Goal: Task Accomplishment & Management: Complete application form

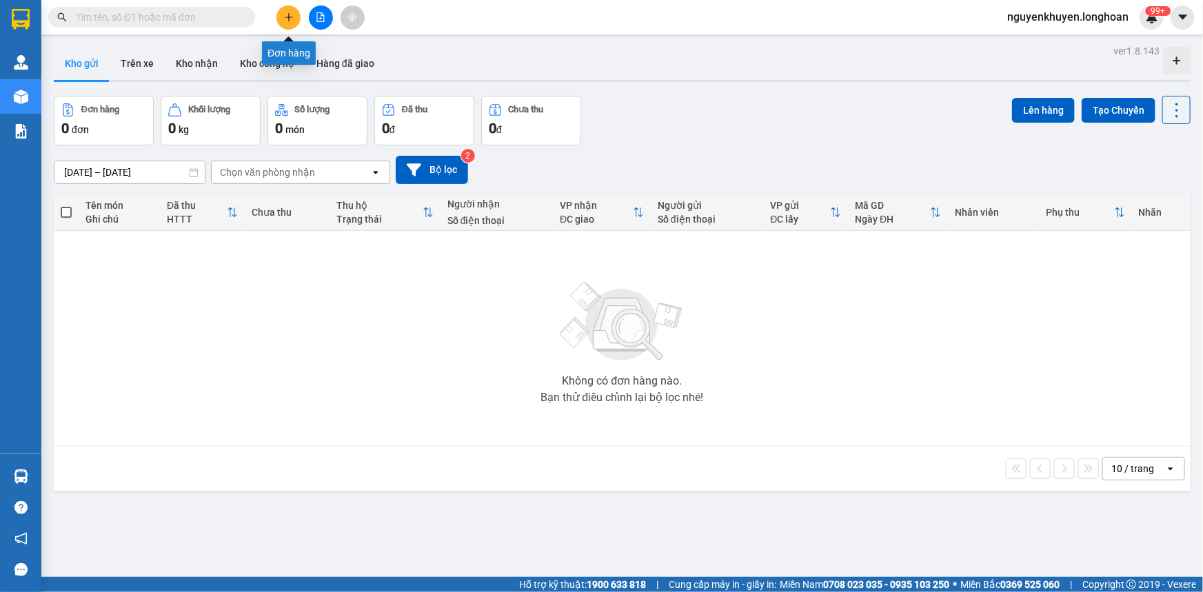
click at [292, 14] on icon "plus" at bounding box center [289, 17] width 10 height 10
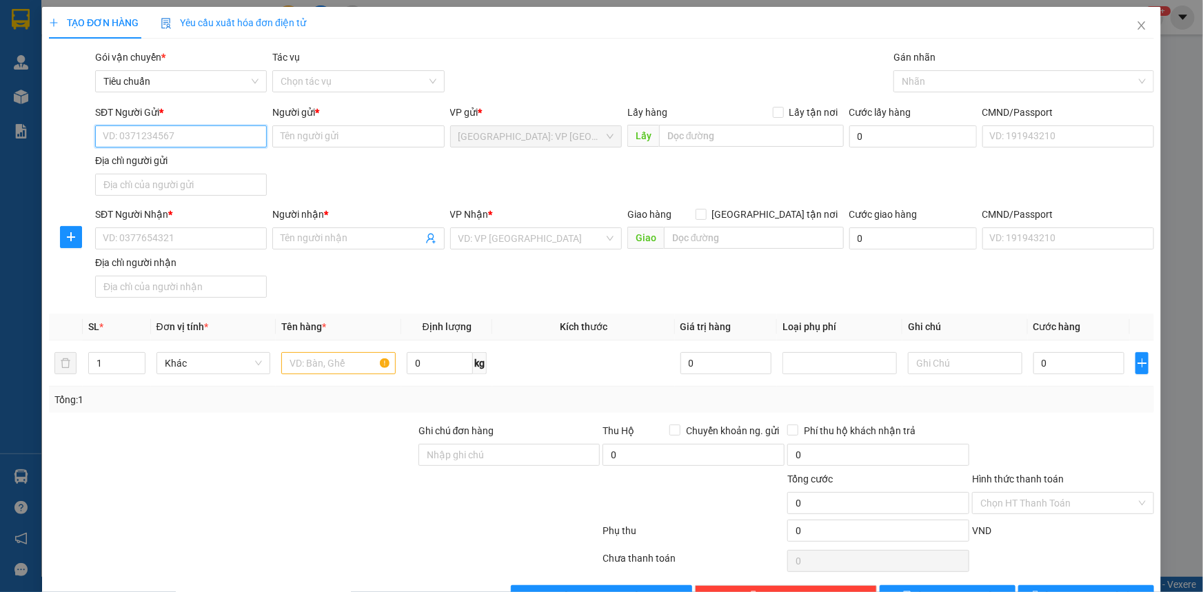
click at [134, 139] on input "SĐT Người Gửi *" at bounding box center [181, 136] width 172 height 22
type input "0942746679"
click at [299, 237] on input "Người nhận *" at bounding box center [351, 238] width 141 height 15
click at [291, 133] on input "Người gửi *" at bounding box center [358, 136] width 172 height 22
click at [284, 141] on input "A. Long" at bounding box center [358, 136] width 172 height 22
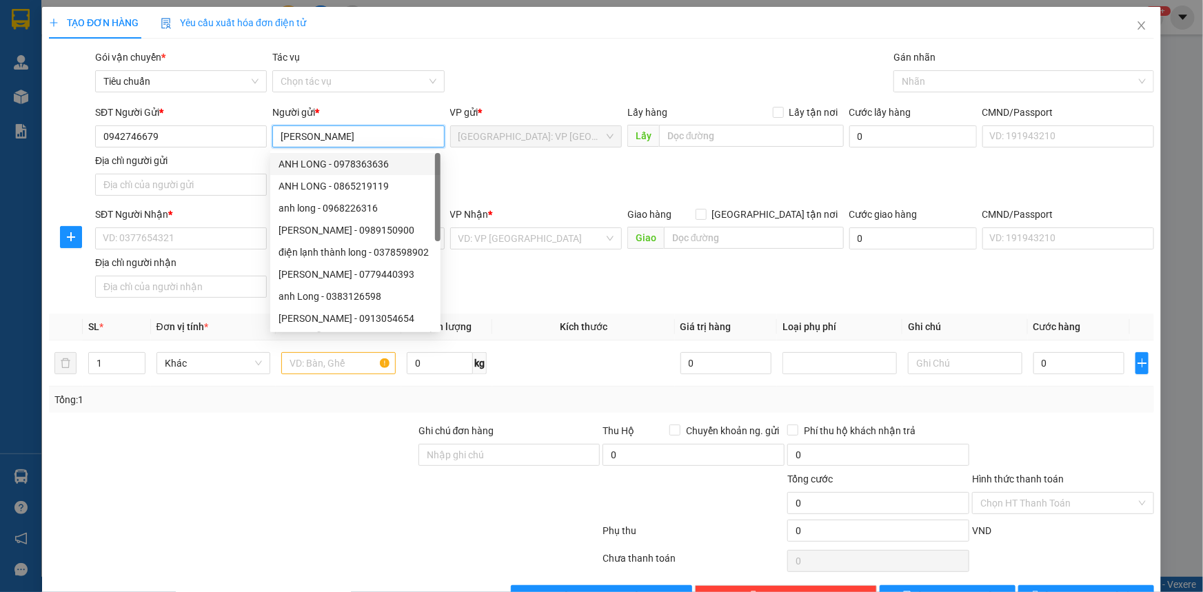
type input "[PERSON_NAME]"
click at [379, 120] on div "Người gửi *" at bounding box center [358, 115] width 172 height 21
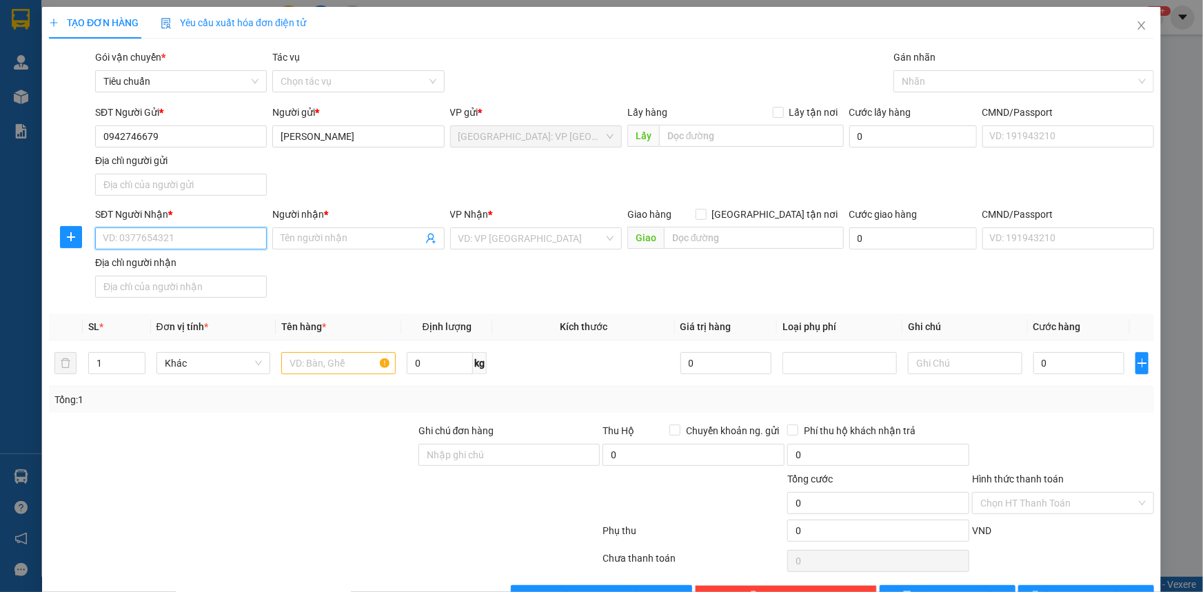
click at [163, 238] on input "SĐT Người Nhận *" at bounding box center [181, 239] width 172 height 22
type input "0989770439"
click at [302, 237] on input "Người nhận *" at bounding box center [351, 238] width 141 height 15
type input "[PERSON_NAME]"
click at [356, 267] on div "SĐT Người Nhận * 0989770439 Người nhận * [PERSON_NAME] VP Nhận * VD: VP [GEOGRA…" at bounding box center [624, 255] width 1065 height 97
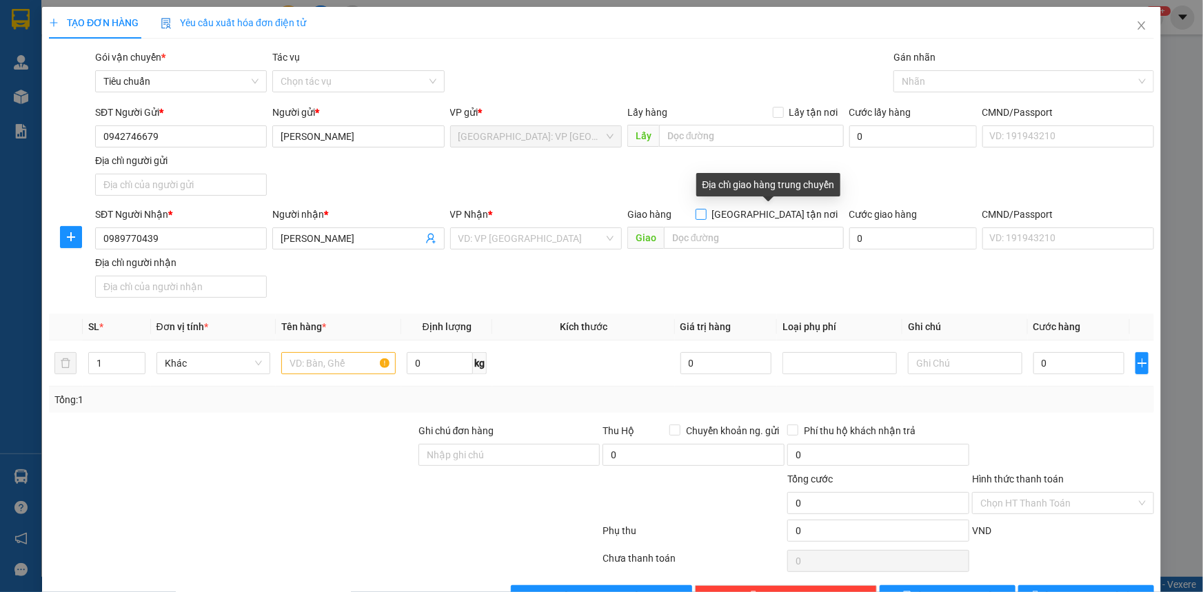
click at [705, 214] on input "[GEOGRAPHIC_DATA] tận nơi" at bounding box center [701, 214] width 10 height 10
checkbox input "true"
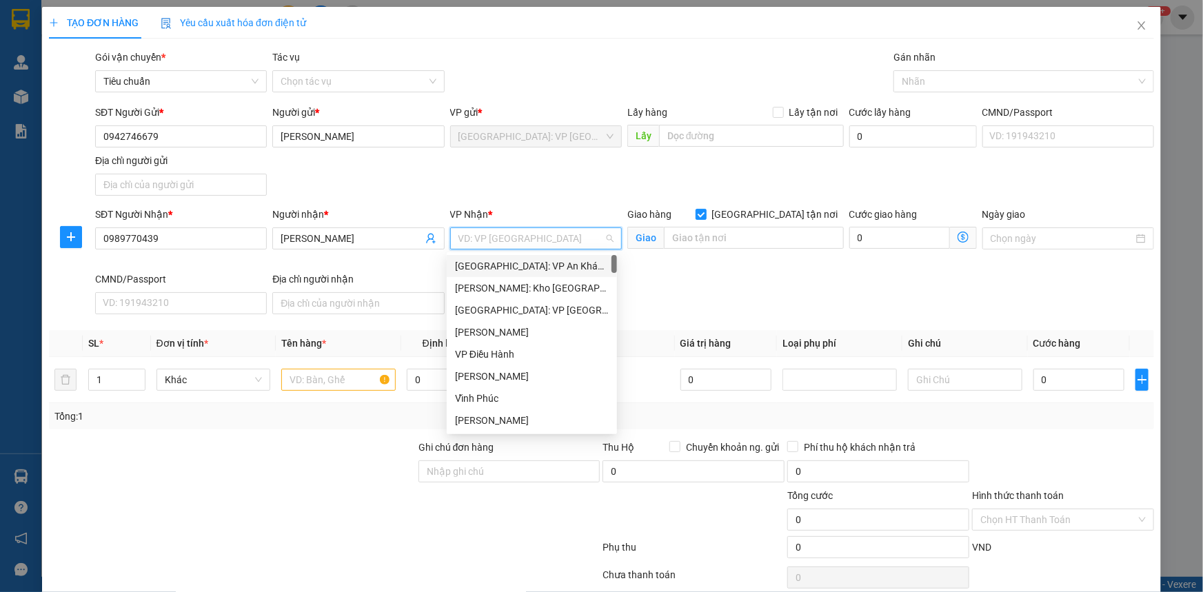
click at [480, 241] on input "search" at bounding box center [531, 238] width 145 height 21
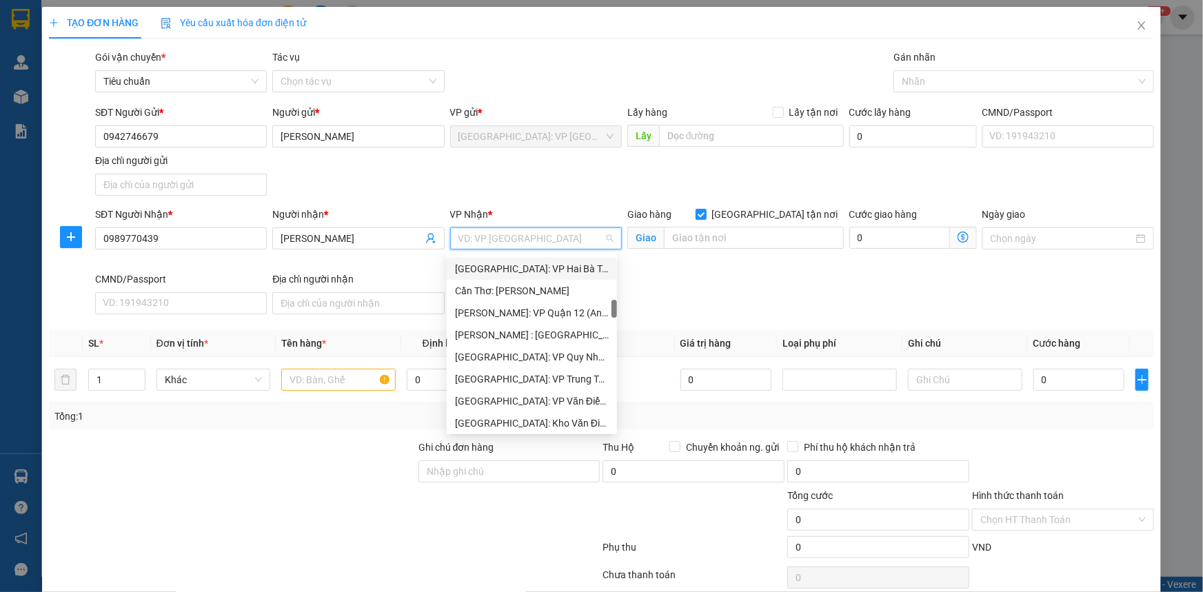
scroll to position [501, 0]
click at [538, 274] on div "[PERSON_NAME] : [GEOGRAPHIC_DATA]" at bounding box center [532, 272] width 154 height 15
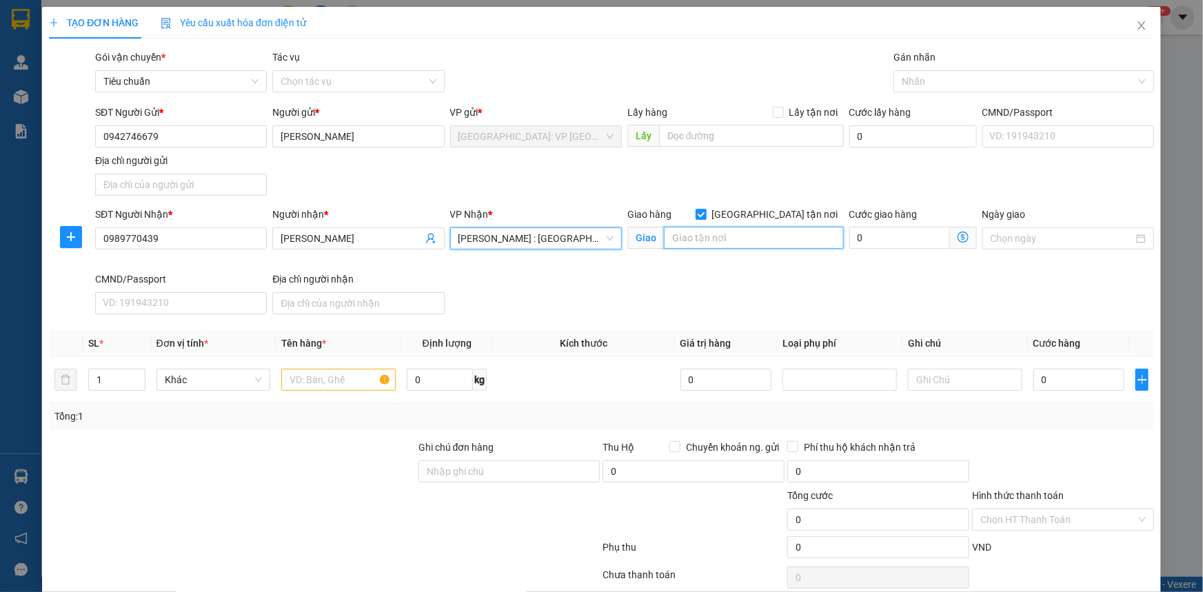
click at [686, 235] on input "text" at bounding box center [754, 238] width 180 height 22
click at [814, 241] on input "Đường [STREET_ADDRESS]" at bounding box center [754, 238] width 180 height 22
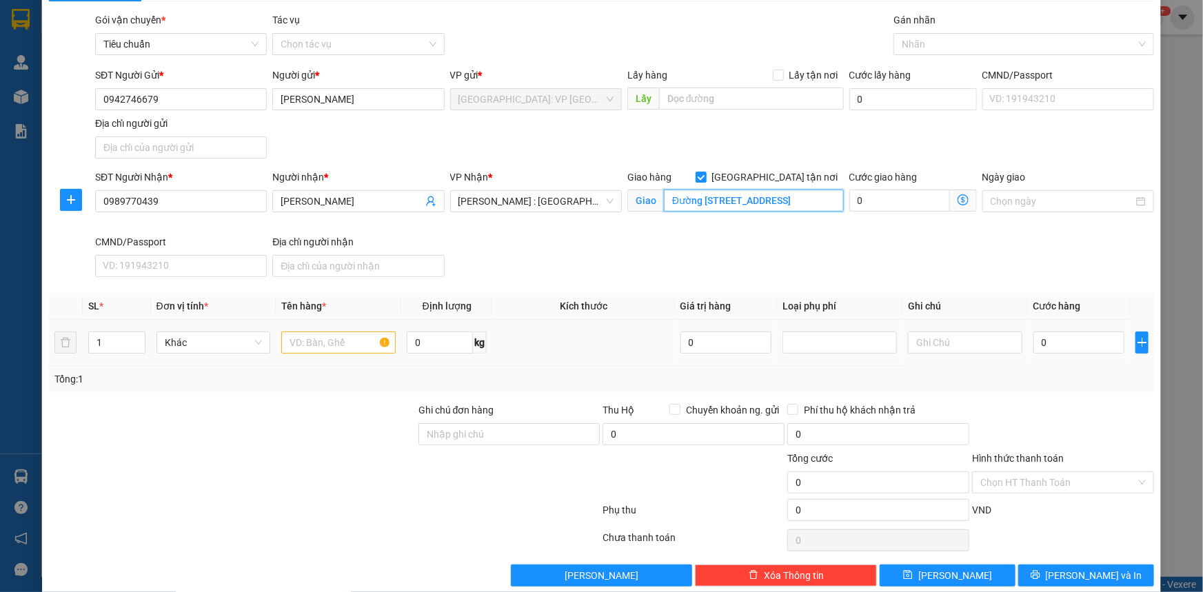
scroll to position [57, 0]
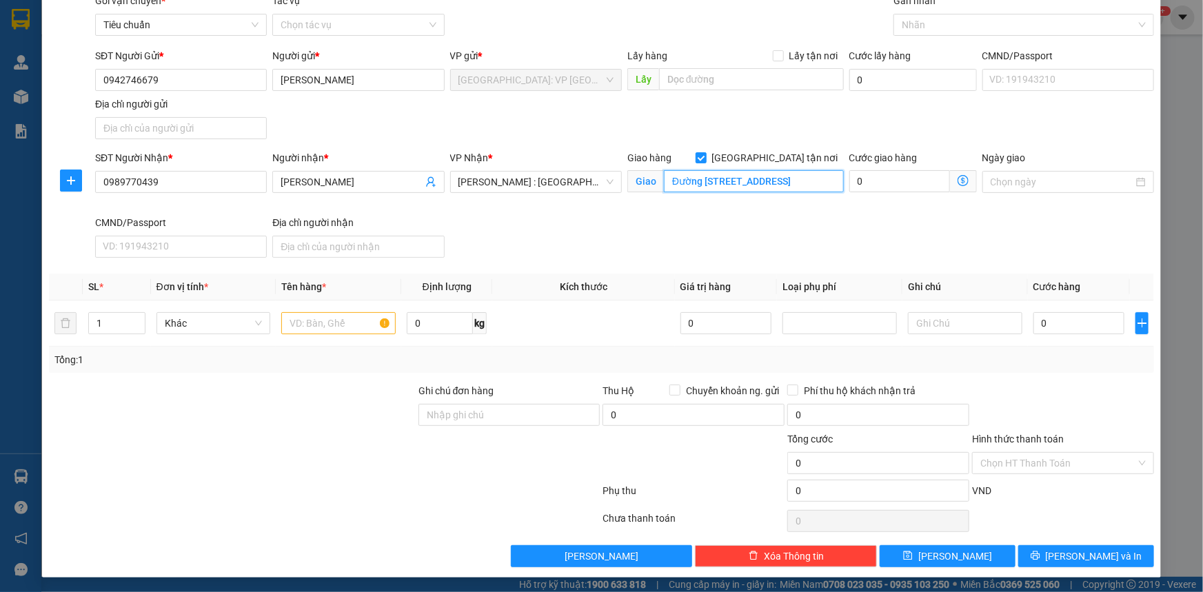
type input "Đường [STREET_ADDRESS]"
click at [108, 319] on input "1" at bounding box center [117, 323] width 56 height 21
type input "2"
click at [332, 321] on input "text" at bounding box center [338, 323] width 114 height 22
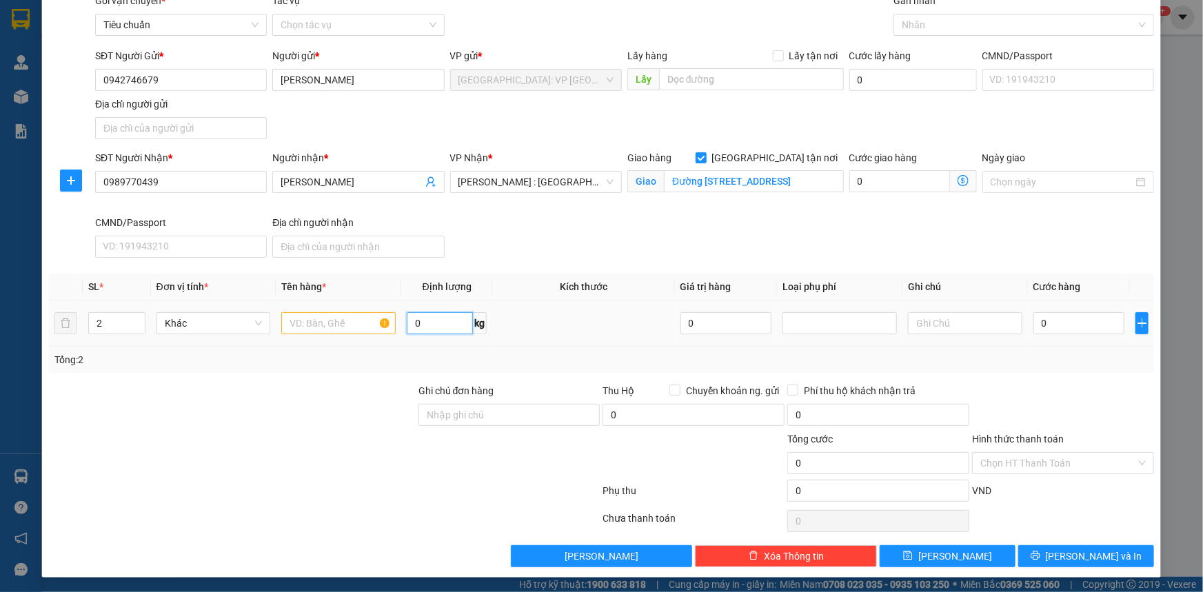
click at [428, 325] on input "0" at bounding box center [440, 323] width 66 height 22
click at [416, 323] on input "030" at bounding box center [440, 323] width 66 height 22
type input "30"
click at [1045, 321] on input "0" at bounding box center [1080, 323] width 92 height 22
type input "002"
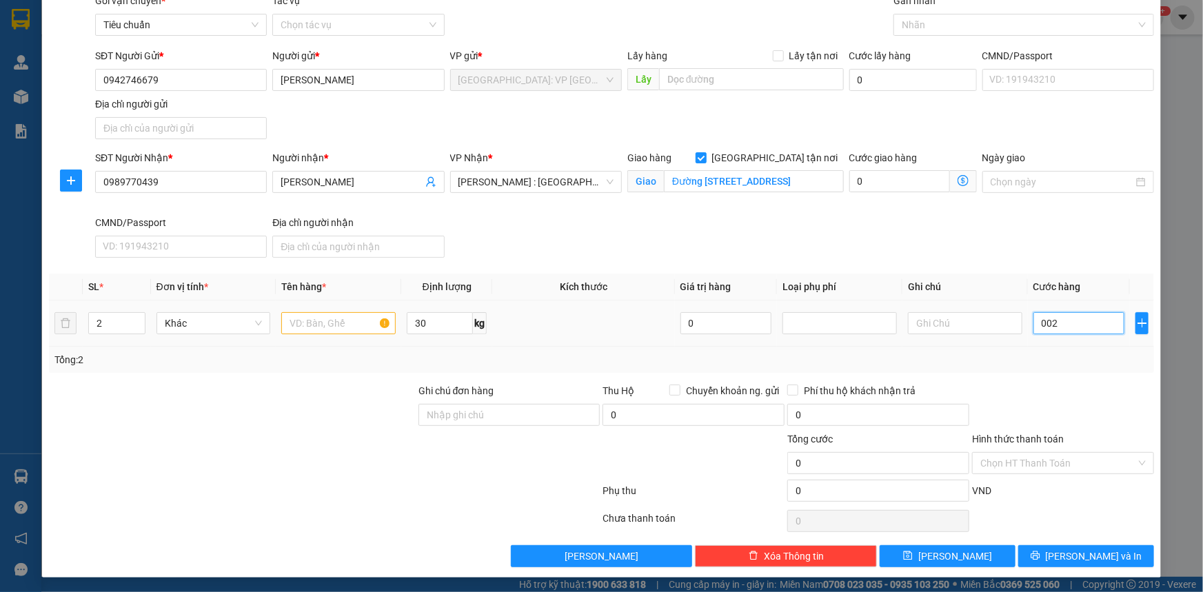
type input "2"
type input "0.026"
type input "26"
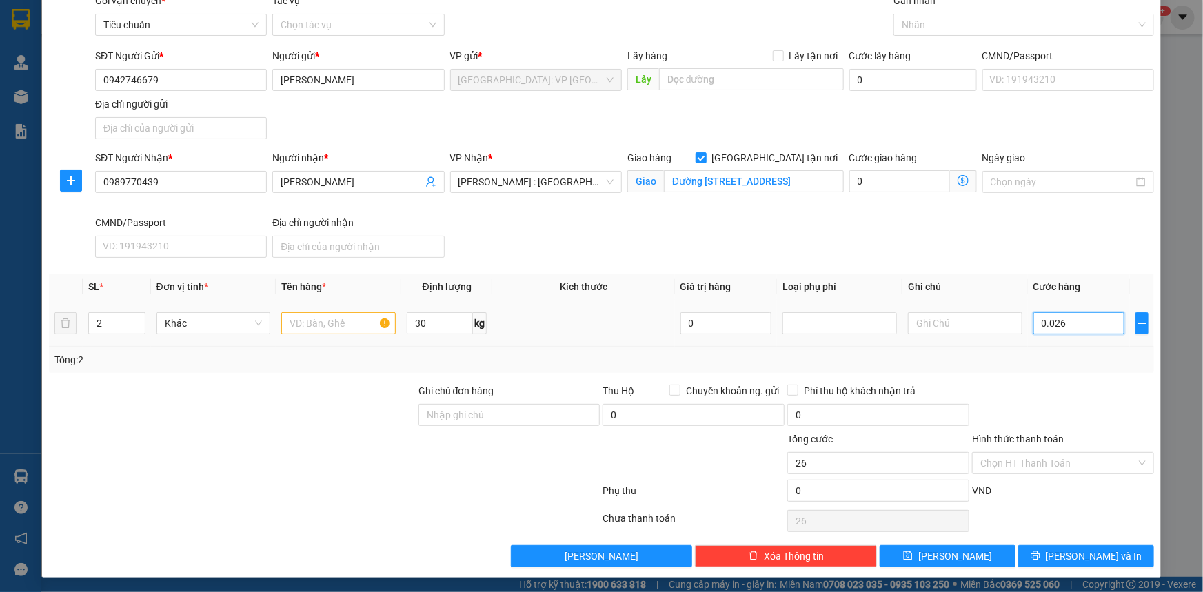
type input "00.265"
type input "265"
type input "0.002.650"
type input "2.650"
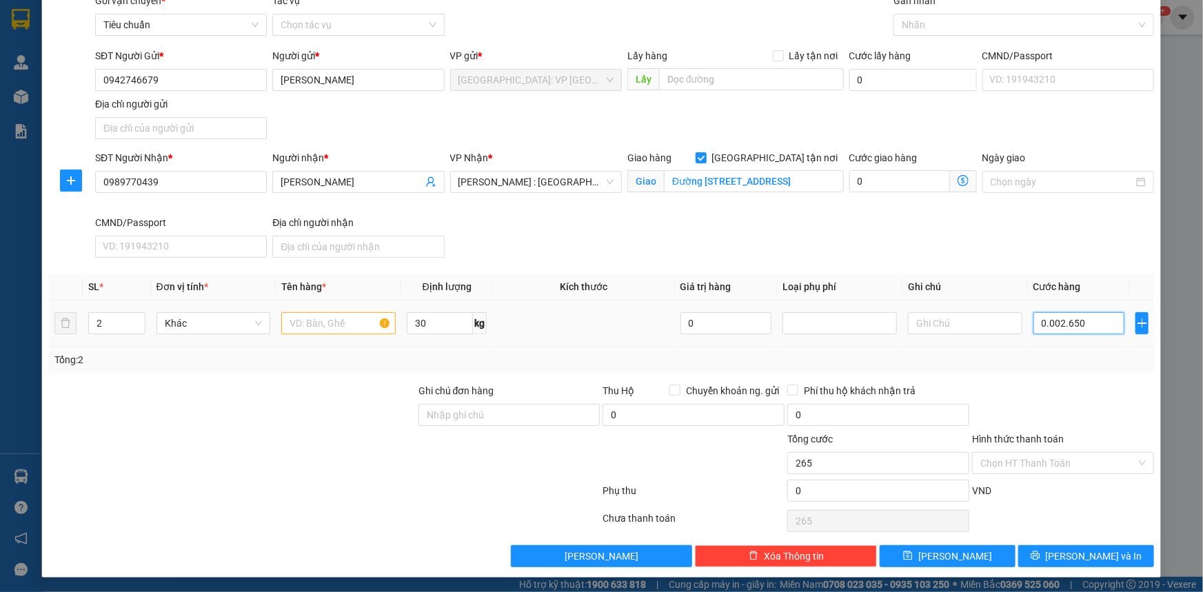
type input "2.650"
type input "000.026.500"
type input "26.500"
type input "[PHONE_NUMBER]"
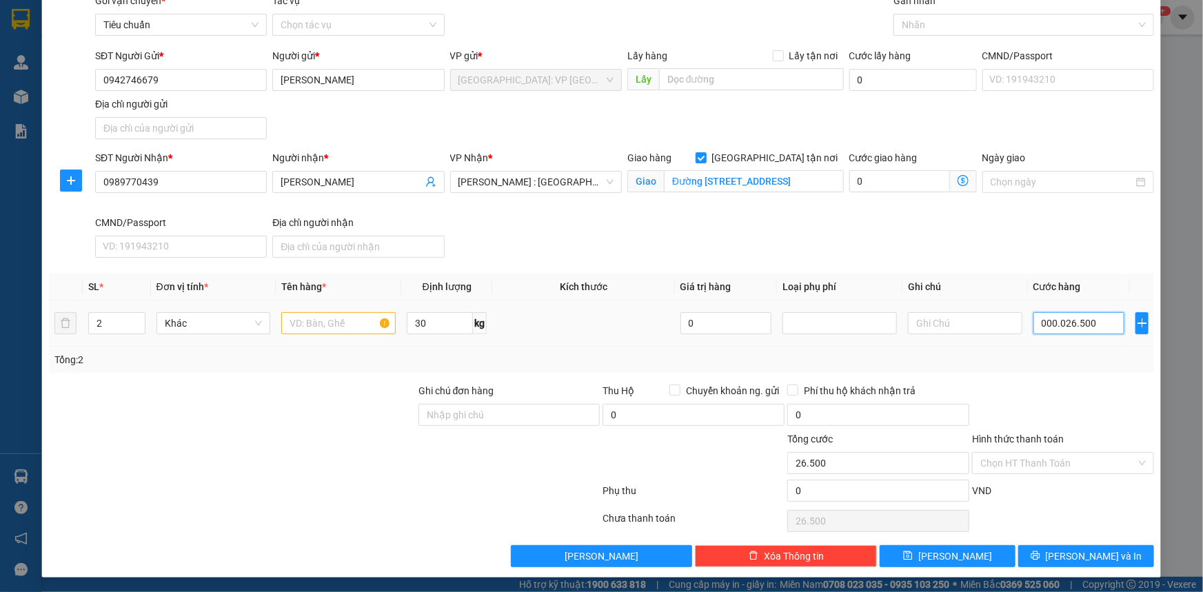
type input "265.000"
click at [1043, 465] on input "Hình thức thanh toán" at bounding box center [1058, 463] width 156 height 21
type input "265.000"
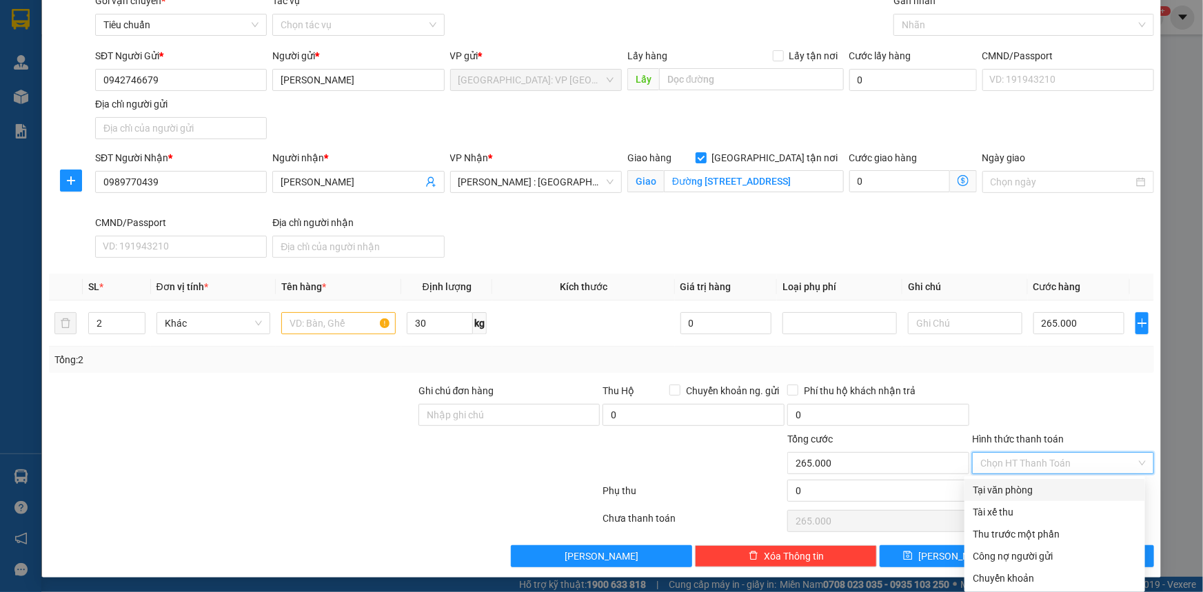
click at [1033, 490] on div "Tại văn phòng" at bounding box center [1055, 490] width 164 height 15
type input "0"
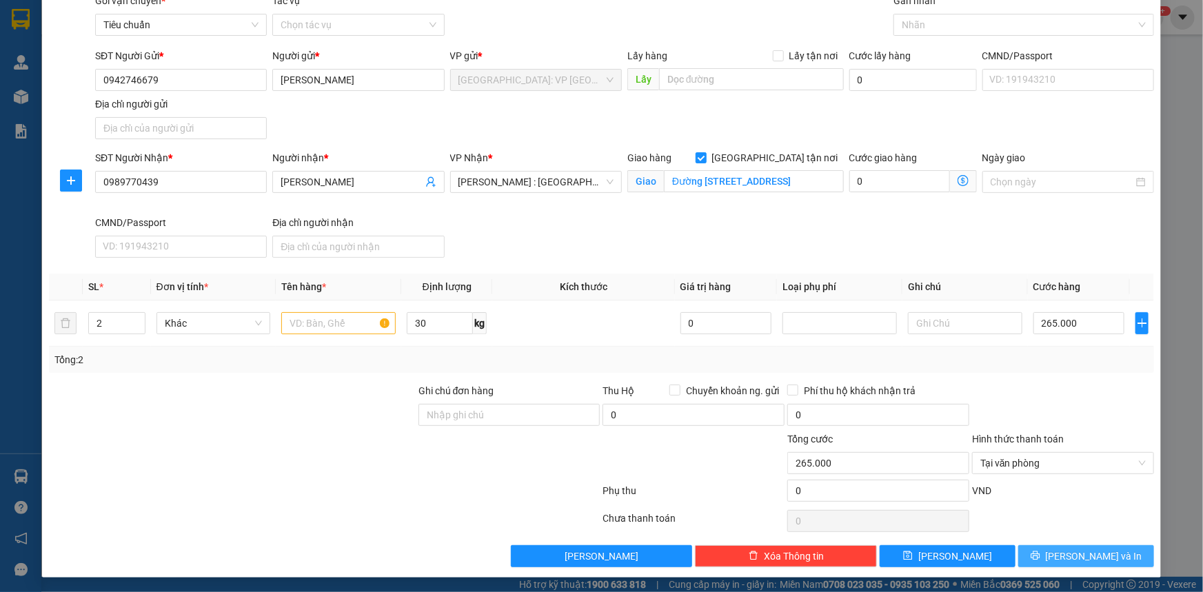
click at [1062, 554] on button "[PERSON_NAME] và In" at bounding box center [1086, 556] width 136 height 22
click at [317, 319] on input "text" at bounding box center [338, 323] width 114 height 22
click at [328, 319] on input "text" at bounding box center [338, 323] width 114 height 22
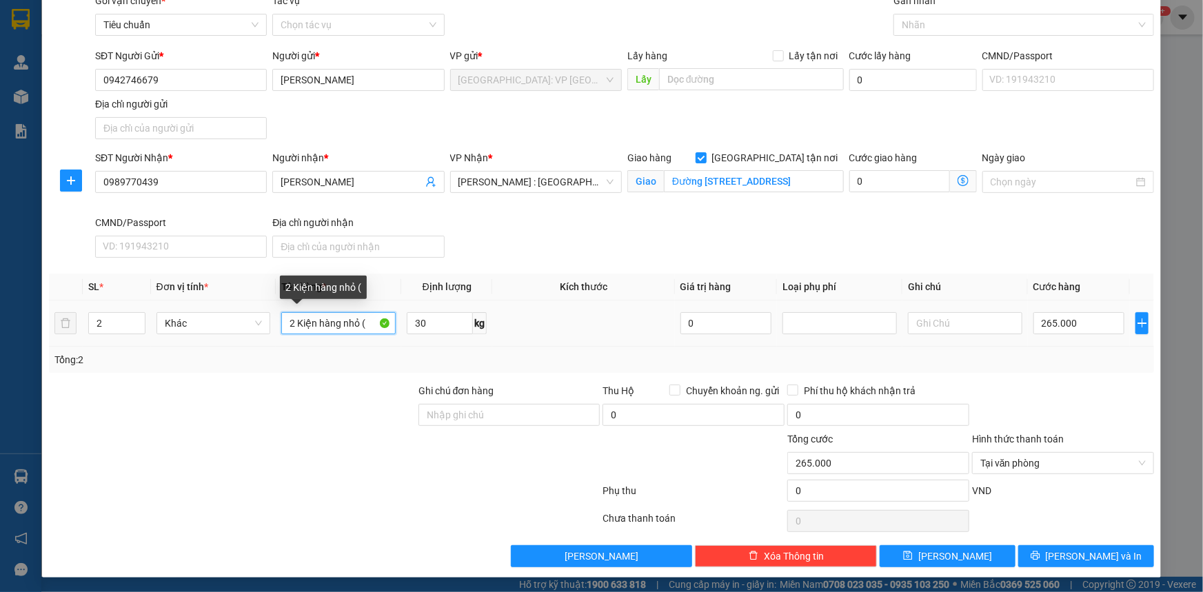
click at [358, 324] on input "2 Kiện hàng nhỏ (" at bounding box center [338, 323] width 114 height 22
click at [360, 325] on input "2 Kiện hàng nhỏ (" at bounding box center [338, 323] width 114 height 22
click at [366, 325] on input "2 Kiện hàng nhỏ (" at bounding box center [338, 323] width 114 height 22
type input "2 Kiện hàng nhỏ"
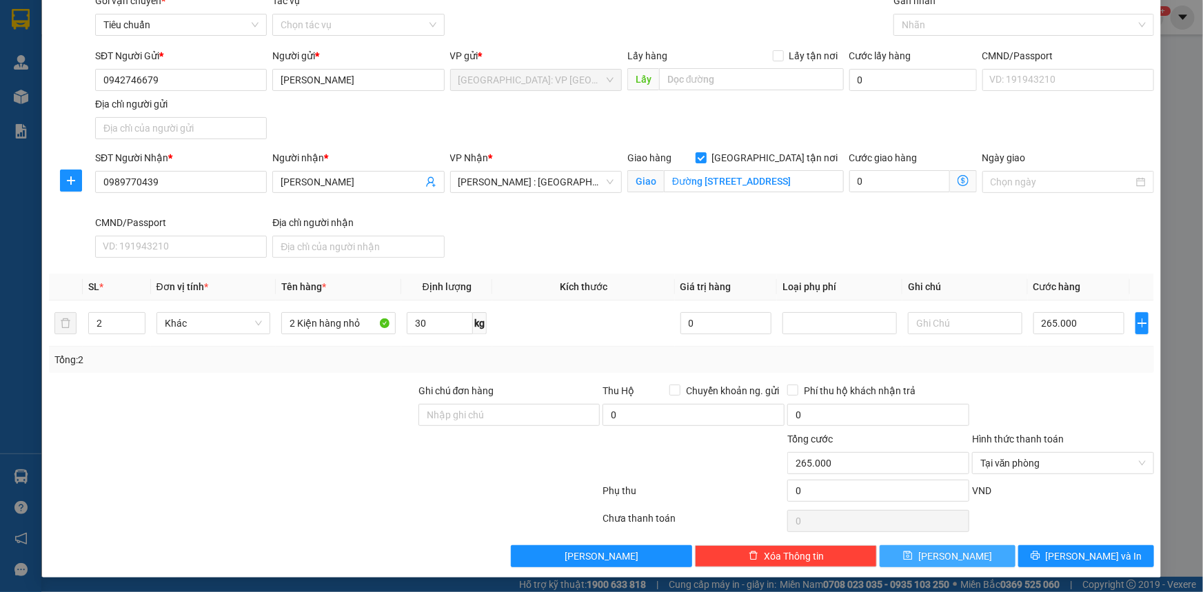
click at [943, 552] on span "[PERSON_NAME]" at bounding box center [955, 556] width 74 height 15
checkbox input "false"
type input "1"
type input "0"
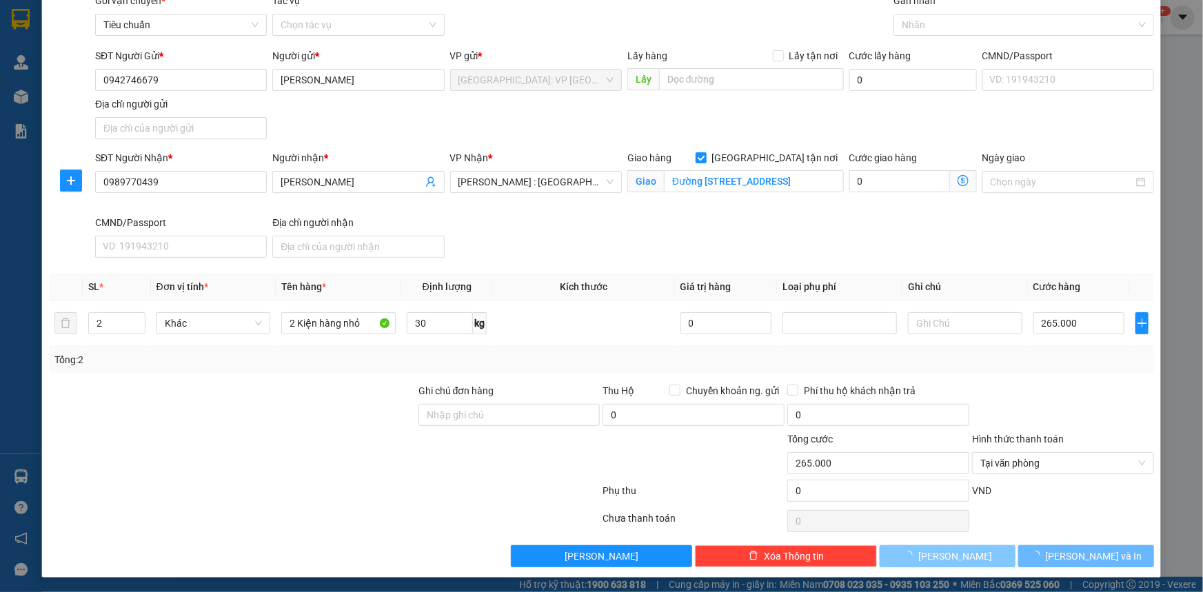
type input "0"
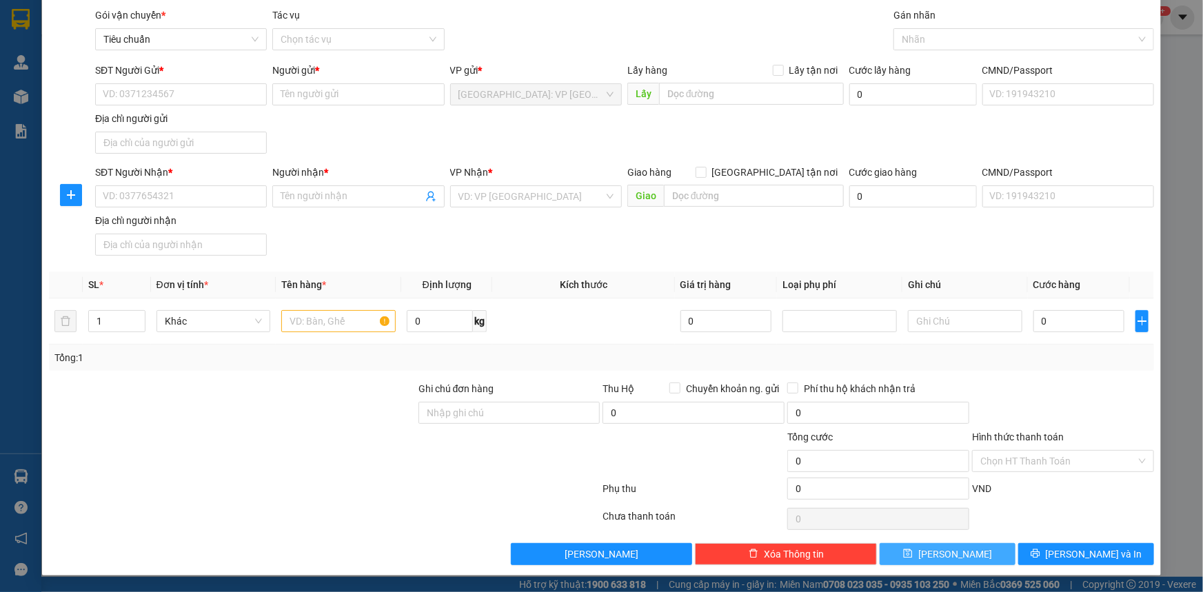
scroll to position [41, 0]
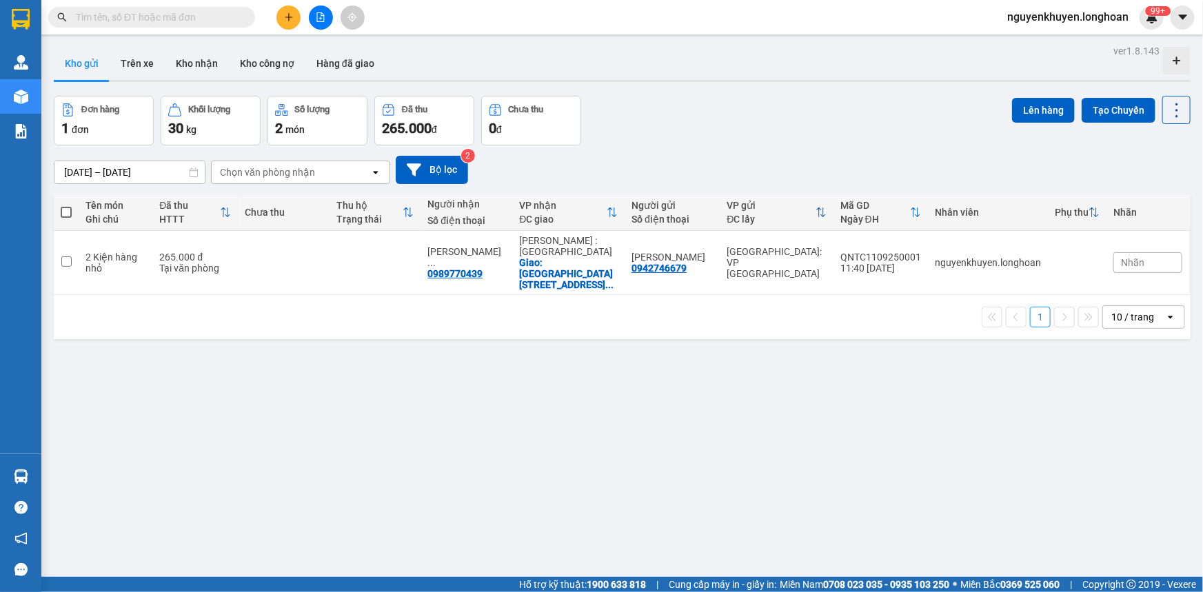
click at [84, 66] on button "Kho gửi" at bounding box center [82, 63] width 56 height 33
click at [1105, 258] on icon at bounding box center [1110, 263] width 10 height 10
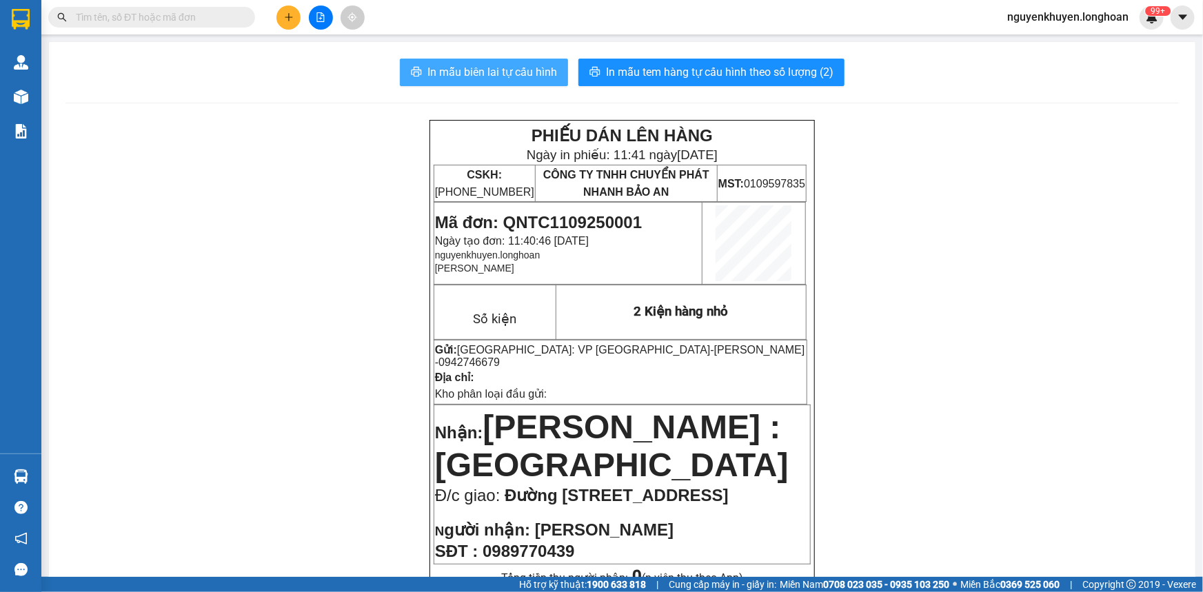
click at [467, 68] on span "In mẫu biên lai tự cấu hình" at bounding box center [492, 71] width 130 height 17
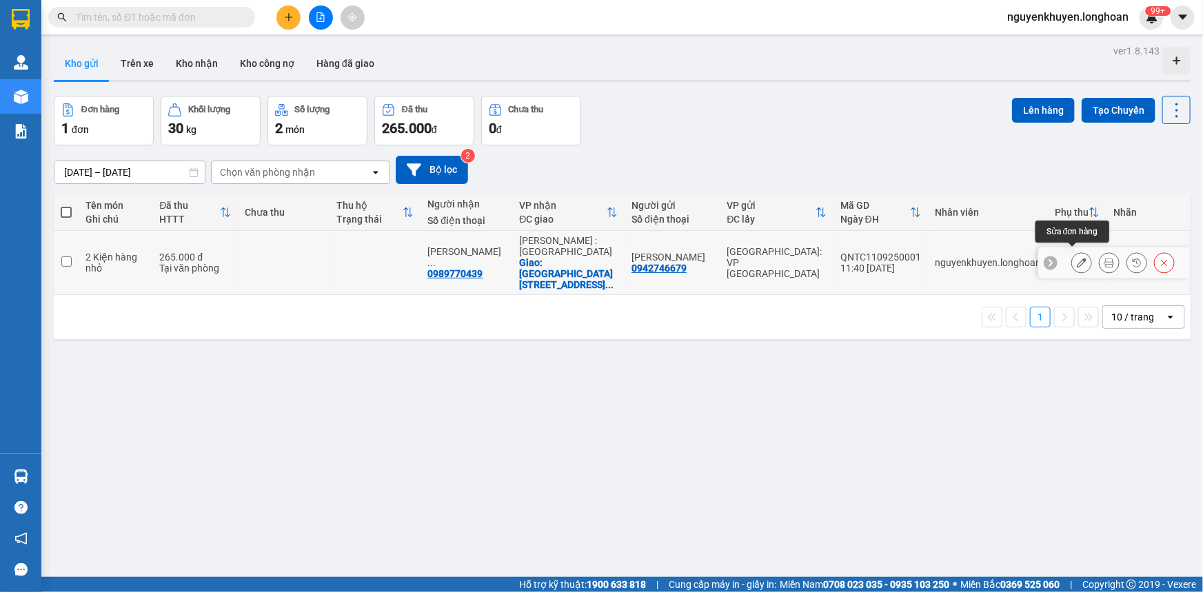
click at [1077, 258] on icon at bounding box center [1082, 263] width 10 height 10
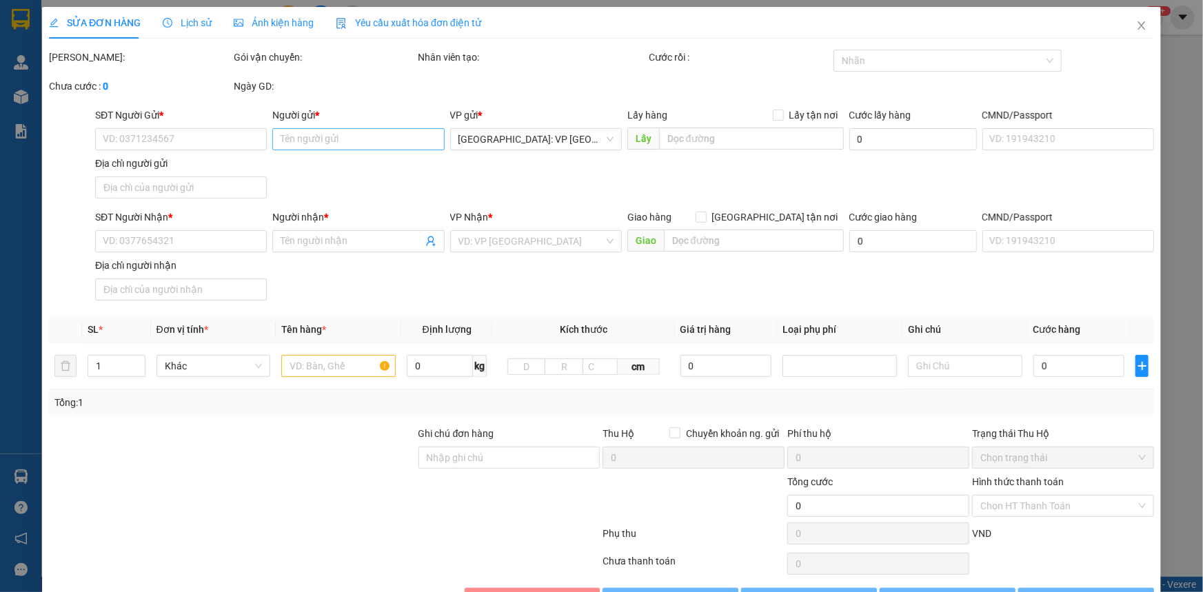
type input "0942746679"
type input "[PERSON_NAME]"
type input "0989770439"
type input "[PERSON_NAME]"
checkbox input "true"
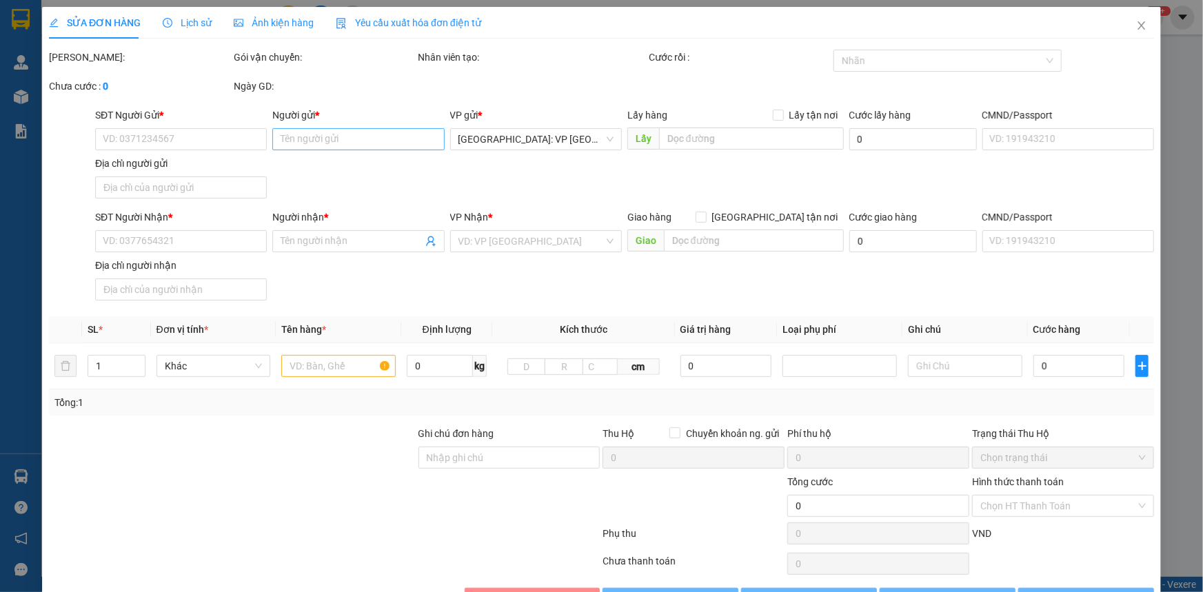
type input "Đường [STREET_ADDRESS]"
type input "265.000"
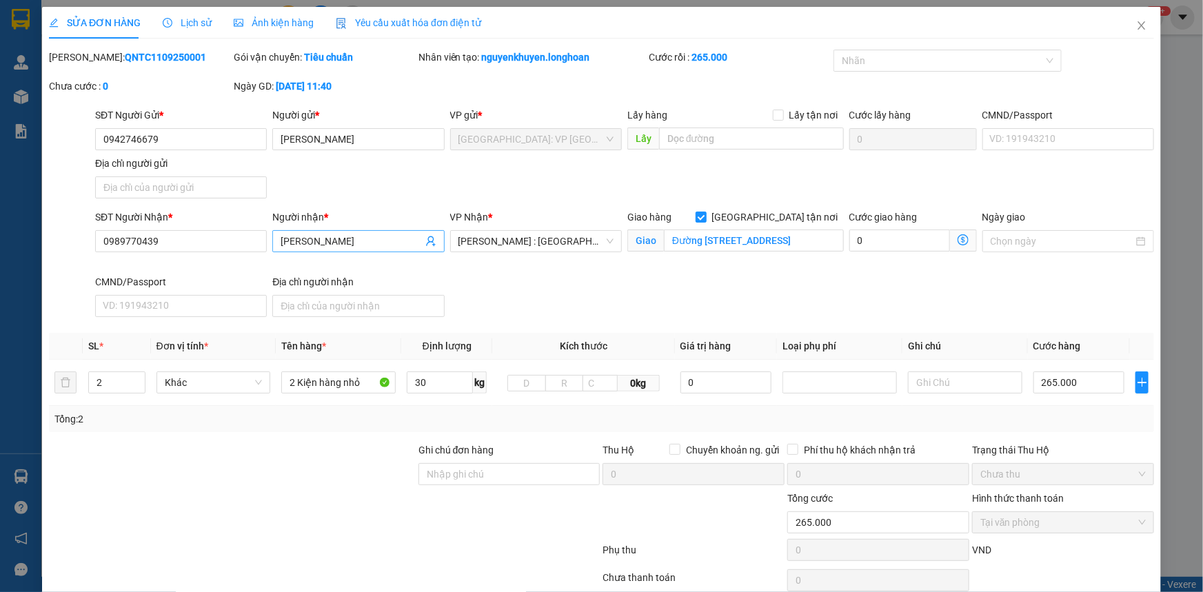
click at [311, 240] on input "[PERSON_NAME]" at bounding box center [351, 241] width 141 height 15
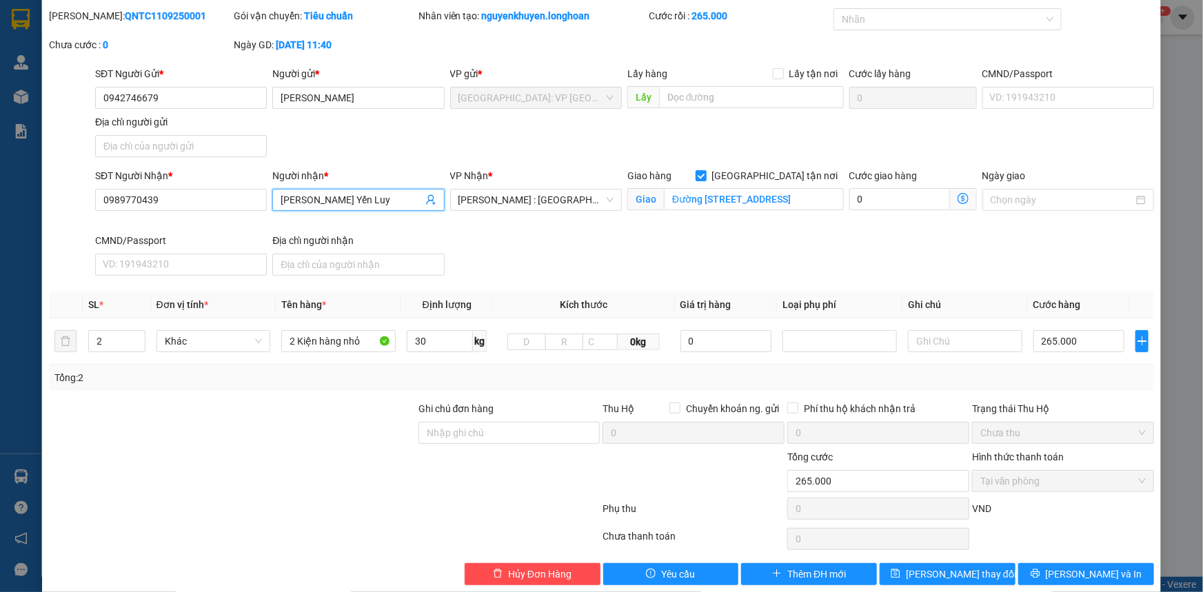
scroll to position [60, 0]
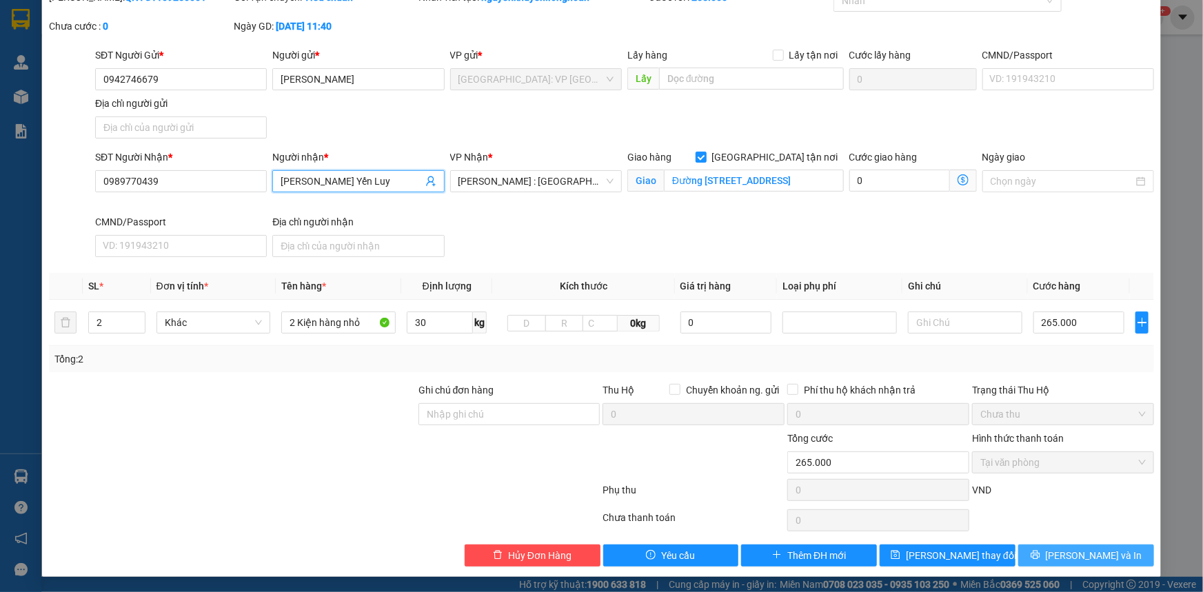
type input "[PERSON_NAME] Yến Luy"
click at [1067, 553] on span "[PERSON_NAME] và In" at bounding box center [1094, 555] width 97 height 15
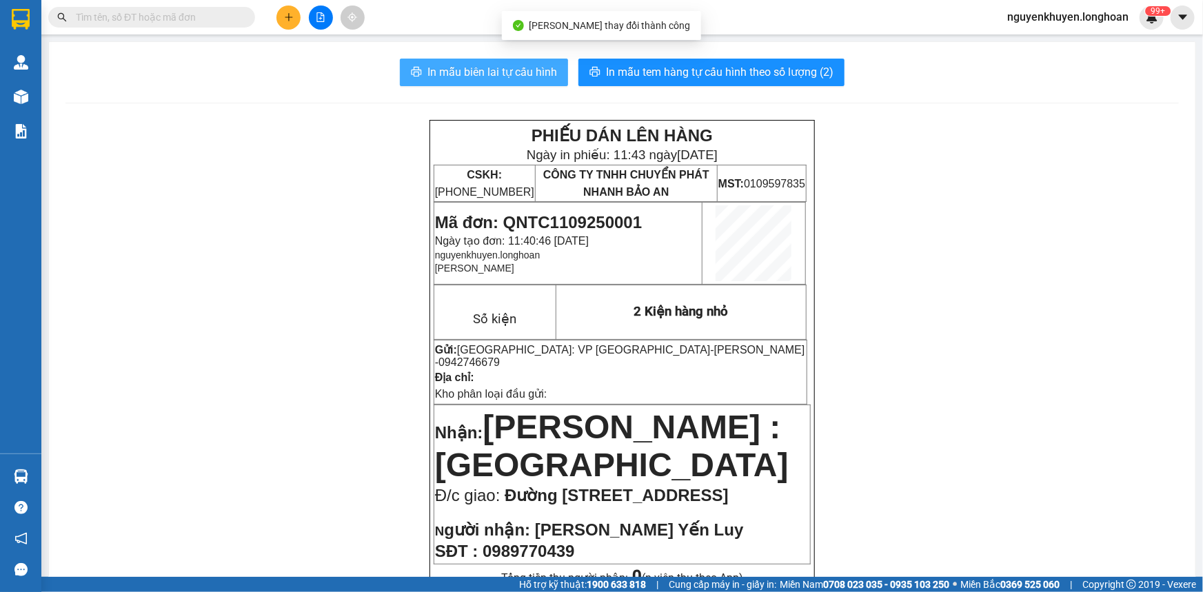
click at [445, 67] on span "In mẫu biên lai tự cấu hình" at bounding box center [492, 71] width 130 height 17
click at [499, 72] on span "In mẫu biên lai tự cấu hình" at bounding box center [492, 71] width 130 height 17
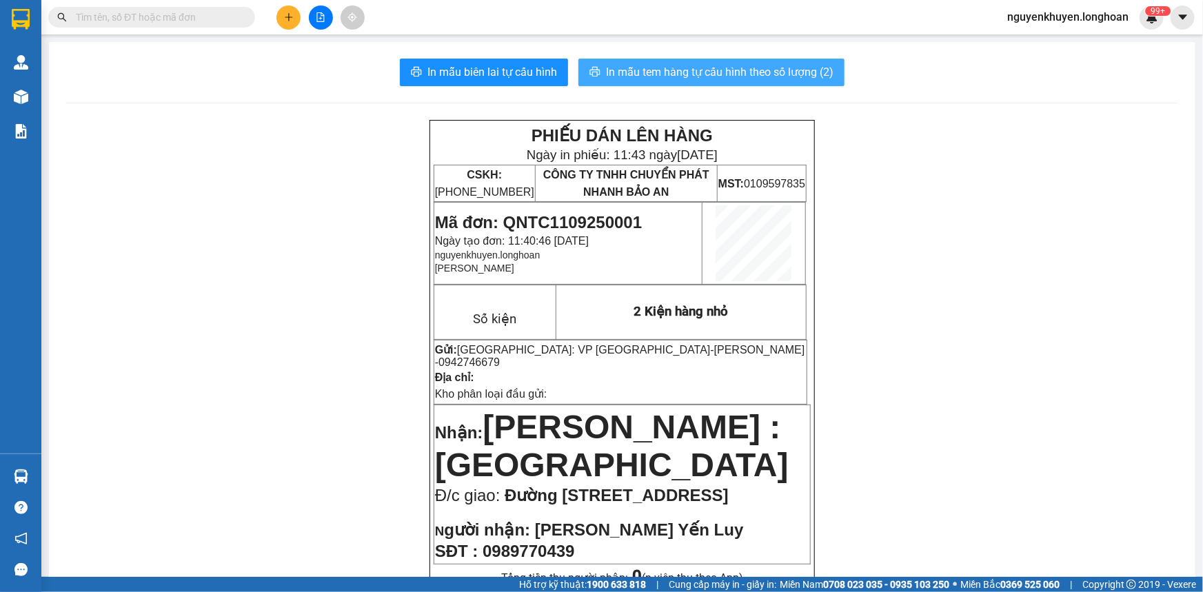
click at [648, 64] on span "In mẫu tem hàng tự cấu hình theo số lượng (2)" at bounding box center [720, 71] width 228 height 17
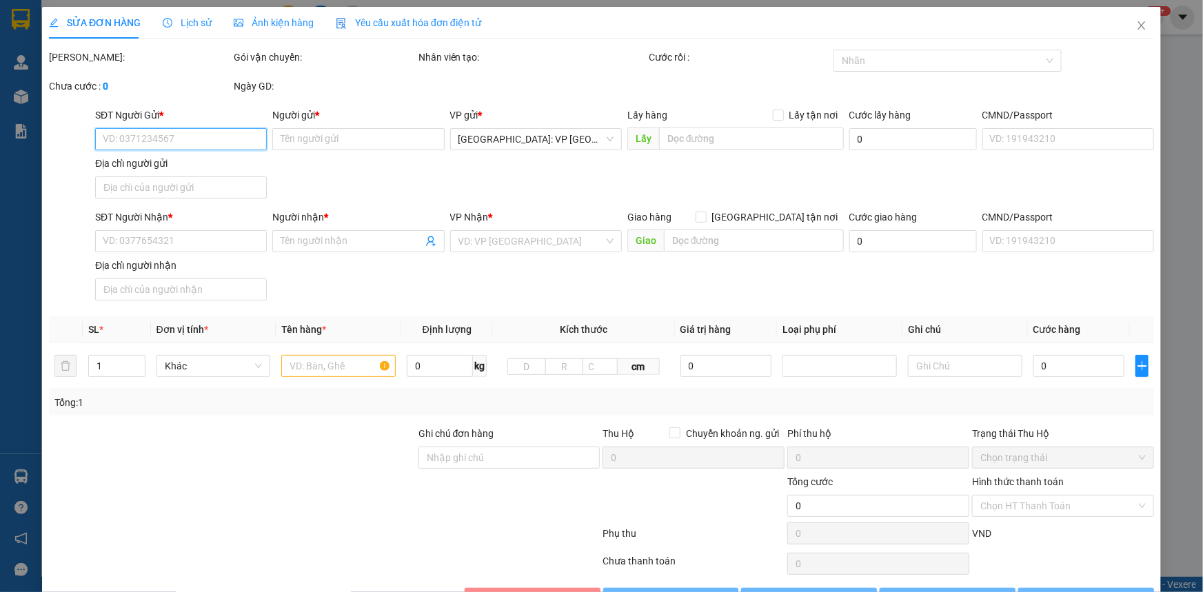
type input "0942746679"
type input "[PERSON_NAME]"
type input "0989770439"
type input "[PERSON_NAME] Yến Luy"
checkbox input "true"
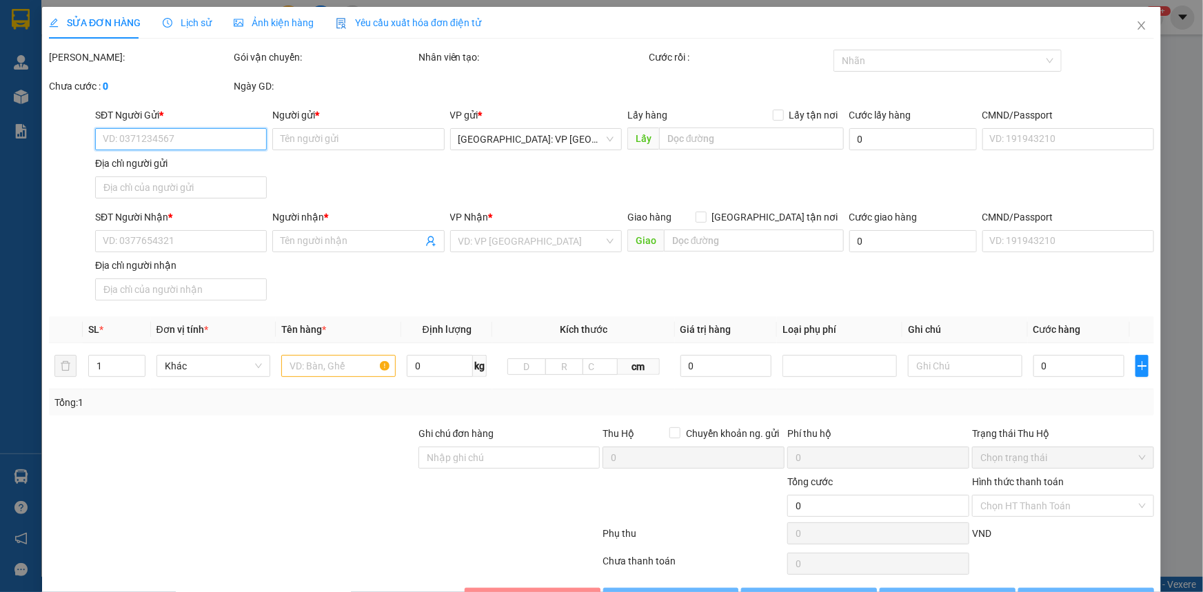
type input "Đường [STREET_ADDRESS]"
type input "265.000"
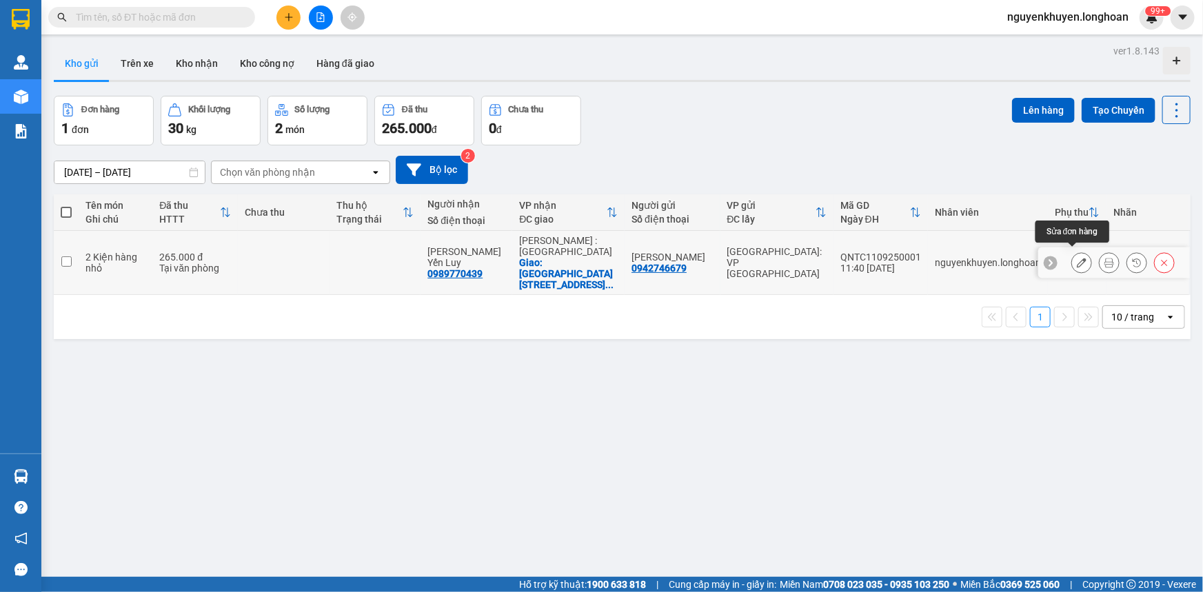
click at [1072, 265] on button at bounding box center [1081, 263] width 19 height 24
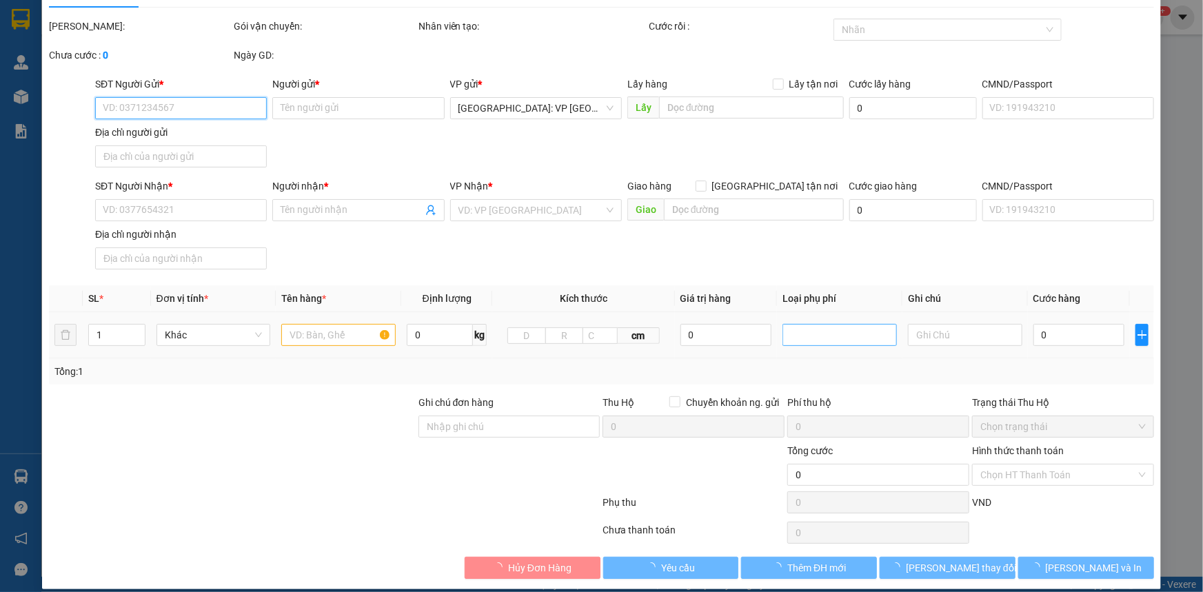
scroll to position [43, 0]
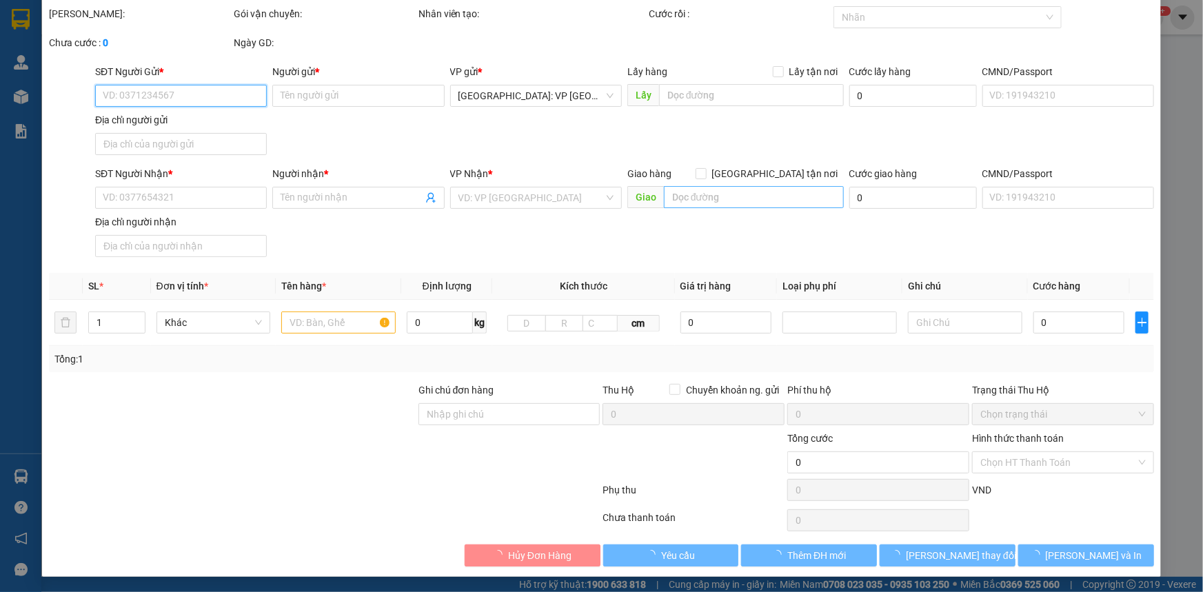
type input "0942746679"
type input "[PERSON_NAME]"
type input "0989770439"
type input "[PERSON_NAME] Yến Luy"
checkbox input "true"
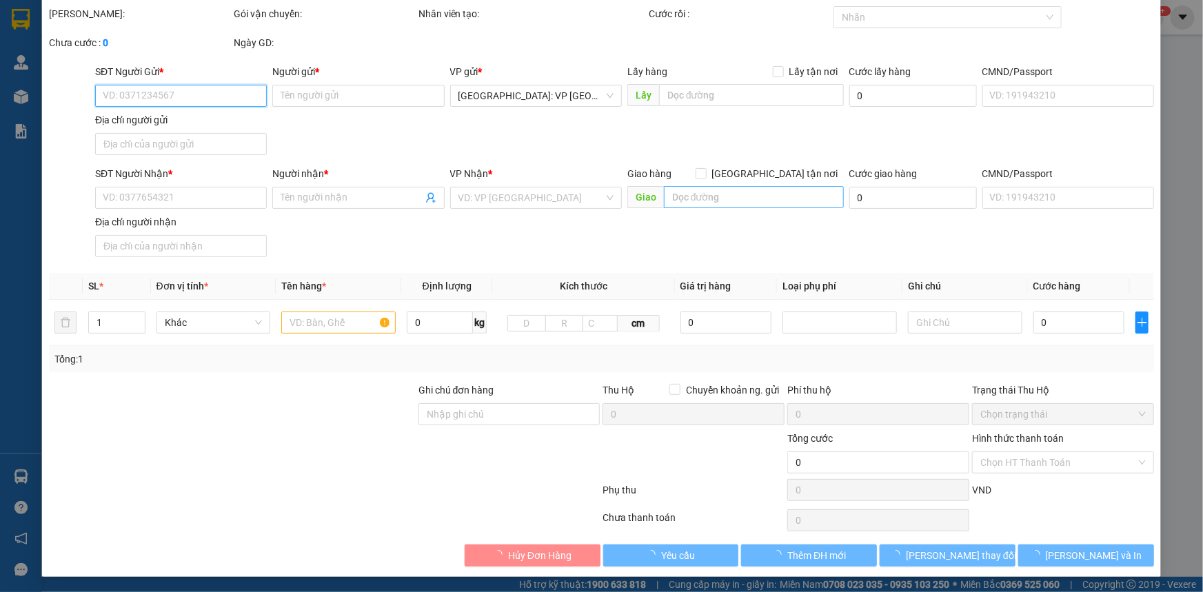
type input "Đường [STREET_ADDRESS]"
type input "265.000"
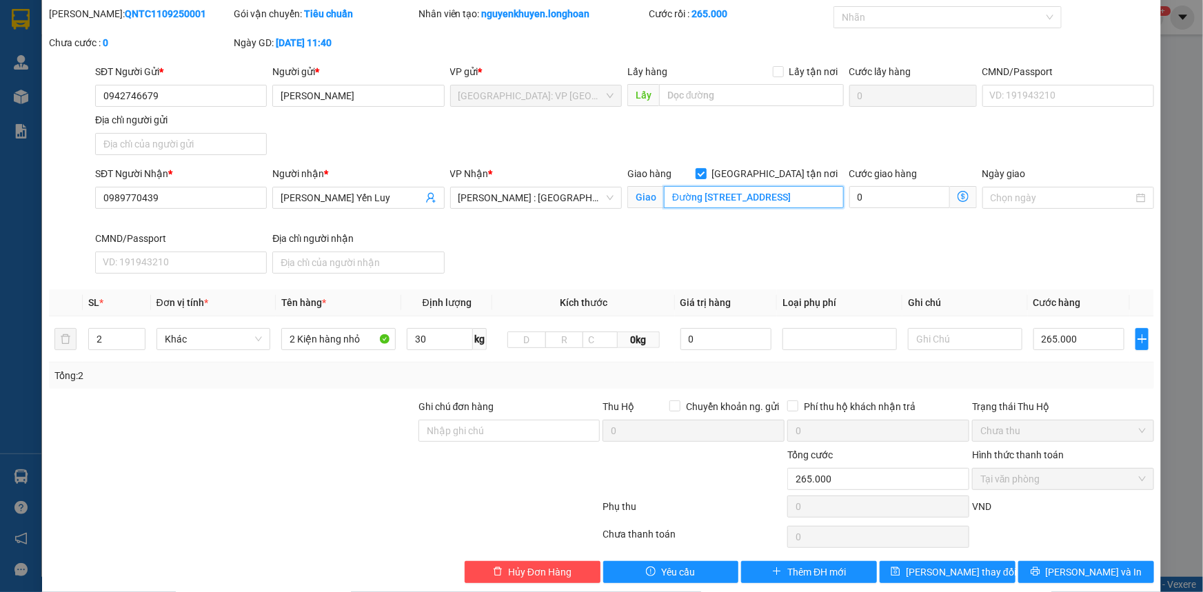
click at [827, 194] on input "Đường [STREET_ADDRESS]" at bounding box center [754, 197] width 180 height 22
click at [832, 195] on input "Đường [STREET_ADDRESS]" at bounding box center [754, 197] width 180 height 22
click at [787, 190] on input "Đường [STREET_ADDRESS]" at bounding box center [754, 197] width 180 height 22
click at [773, 197] on input "Đường [STREET_ADDRESS]" at bounding box center [754, 197] width 180 height 22
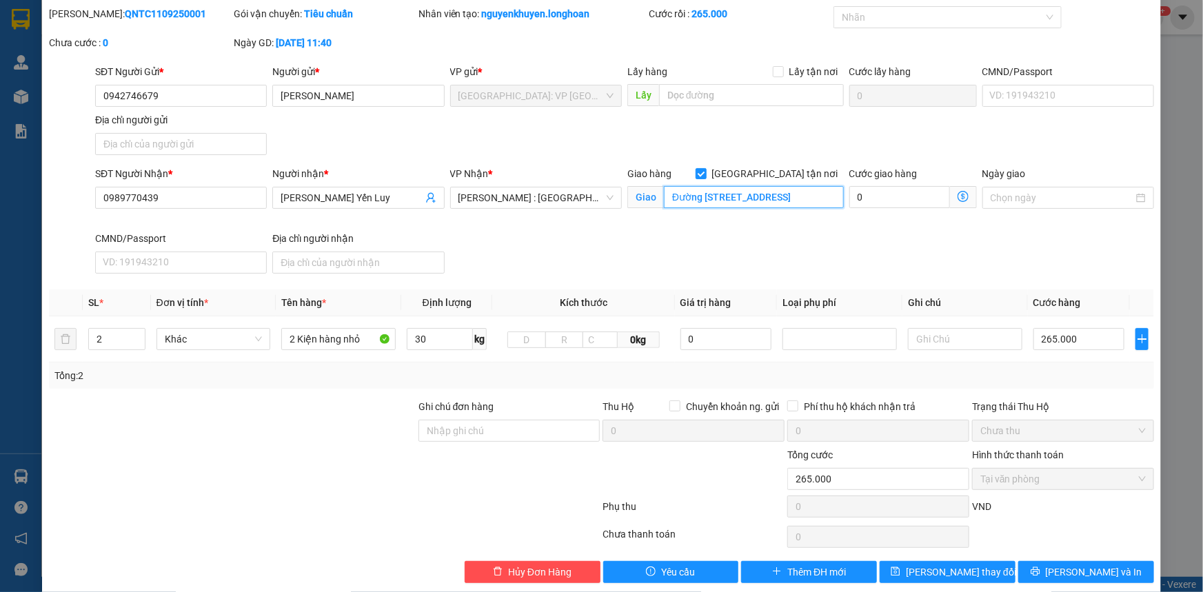
scroll to position [0, 167]
click at [831, 194] on input "Đường [STREET_ADDRESS]" at bounding box center [754, 197] width 180 height 22
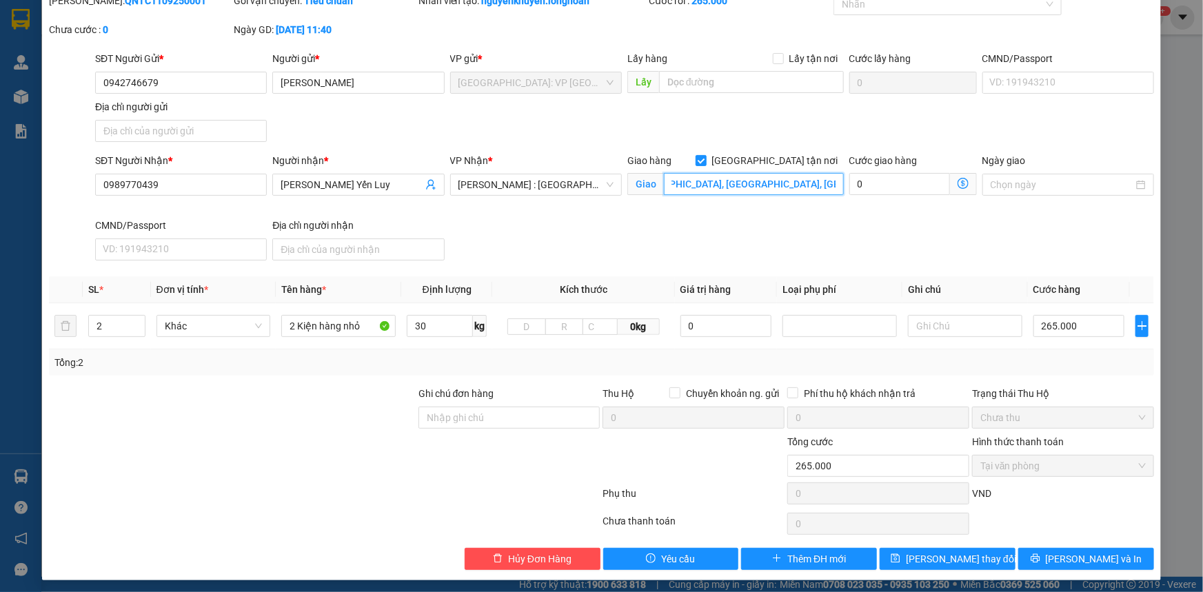
scroll to position [60, 0]
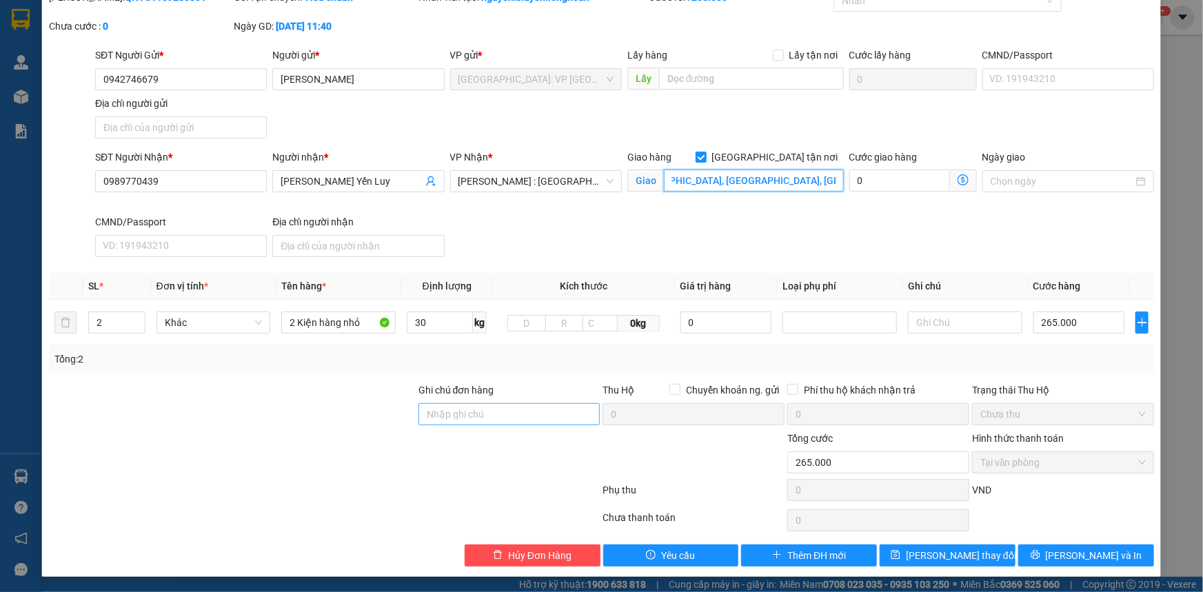
type input "[GEOGRAPHIC_DATA][STREET_ADDRESS], [GEOGRAPHIC_DATA], [GEOGRAPHIC_DATA], [GEOGR…"
click at [501, 410] on input "Ghi chú đơn hàng" at bounding box center [510, 414] width 182 height 22
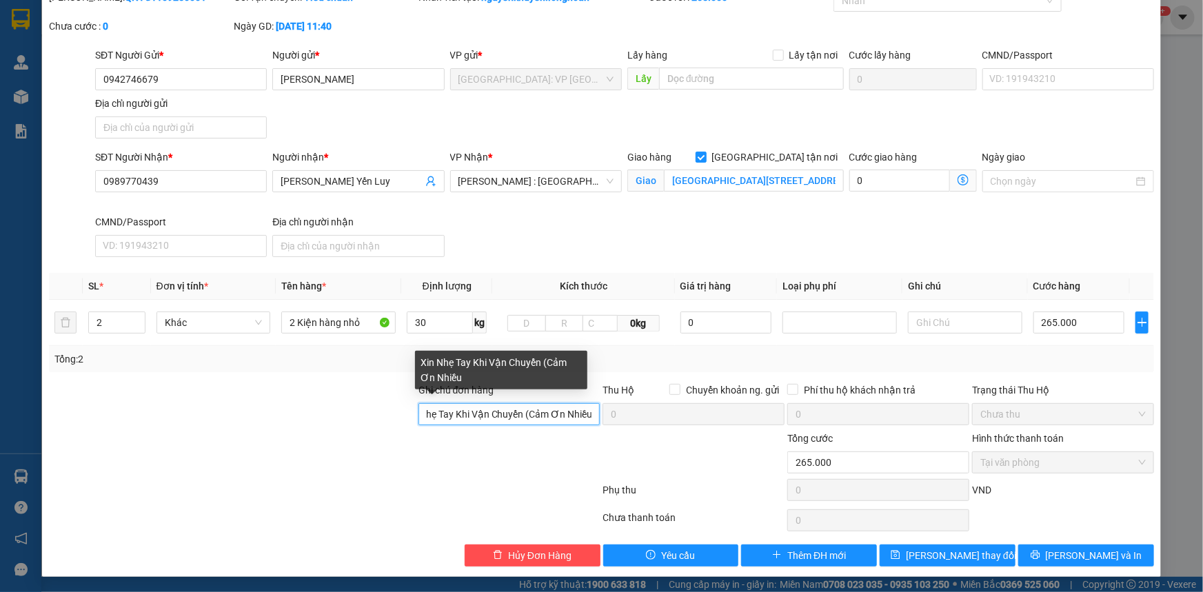
scroll to position [0, 27]
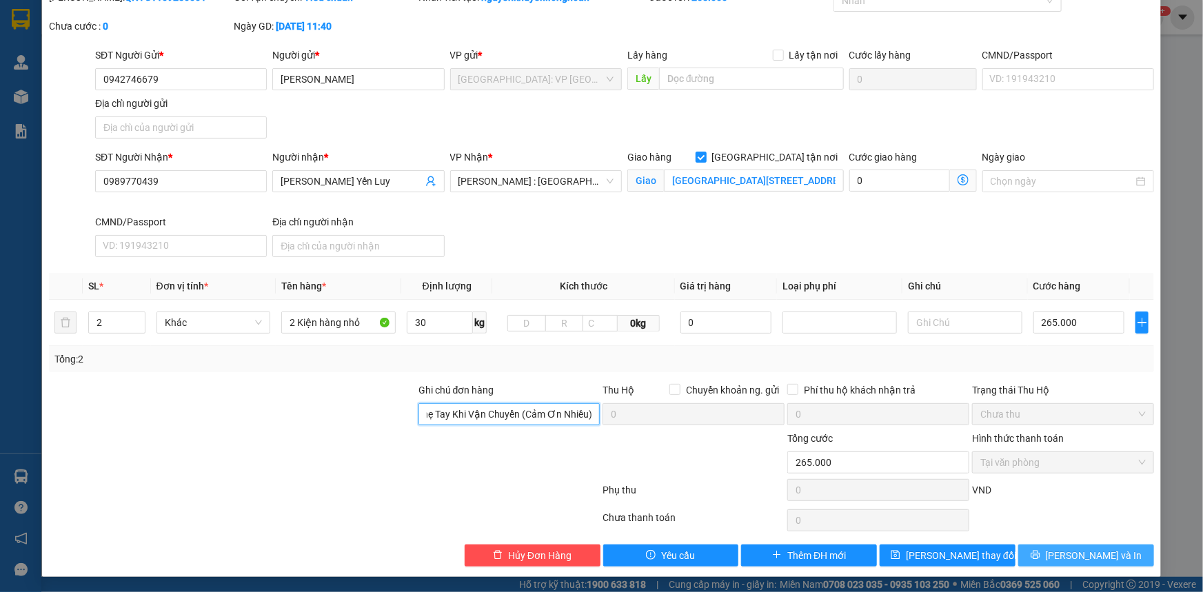
type input "Xin Nhẹ Tay Khi Vận Chuyển (Cảm Ơn Nhiều)"
click at [1080, 553] on span "[PERSON_NAME] và In" at bounding box center [1094, 555] width 97 height 15
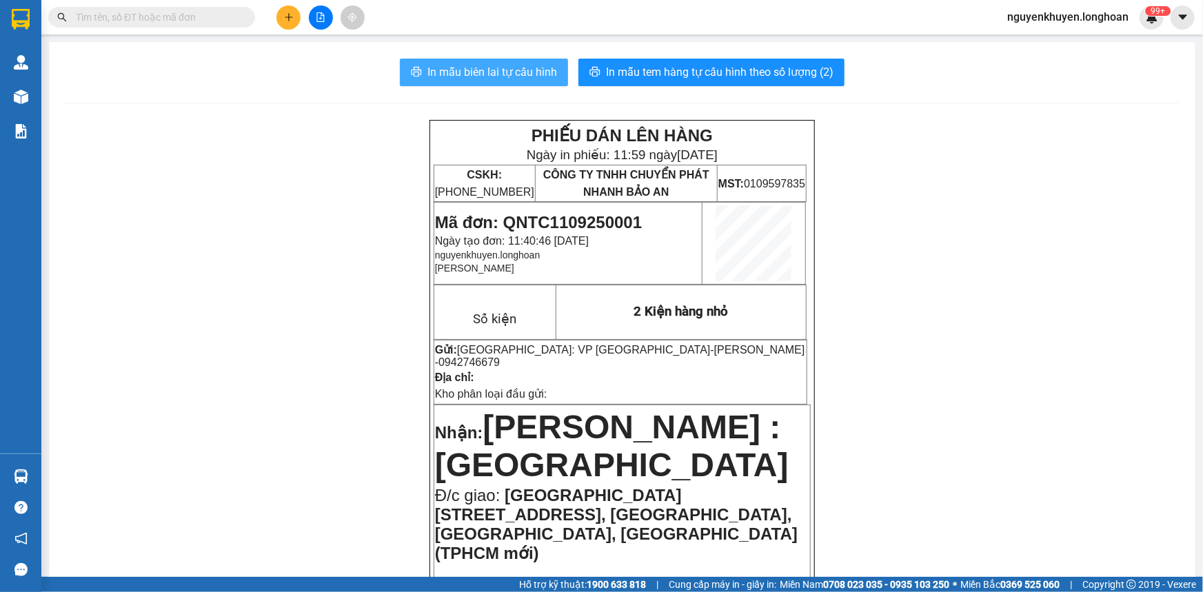
click at [465, 70] on span "In mẫu biên lai tự cấu hình" at bounding box center [492, 71] width 130 height 17
click at [485, 74] on span "In mẫu biên lai tự cấu hình" at bounding box center [492, 71] width 130 height 17
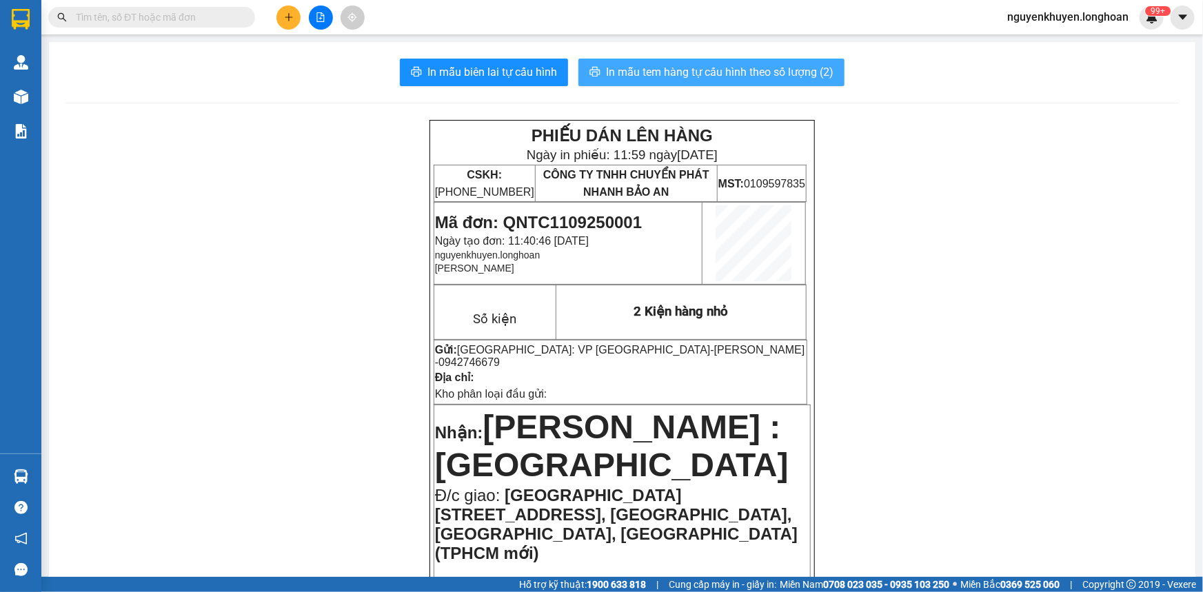
click at [654, 63] on span "In mẫu tem hàng tự cấu hình theo số lượng (2)" at bounding box center [720, 71] width 228 height 17
click at [676, 78] on span "In mẫu tem hàng tự cấu hình theo số lượng (2)" at bounding box center [720, 71] width 228 height 17
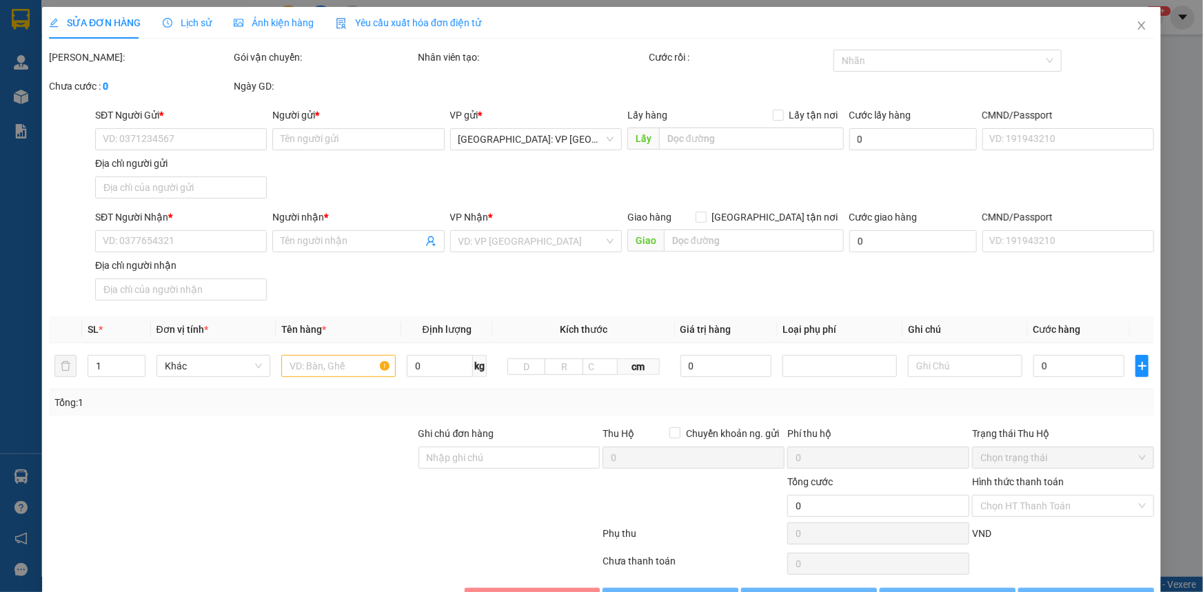
type input "0942746679"
type input "[PERSON_NAME]"
type input "0989770439"
type input "[PERSON_NAME] Yến Luy"
checkbox input "true"
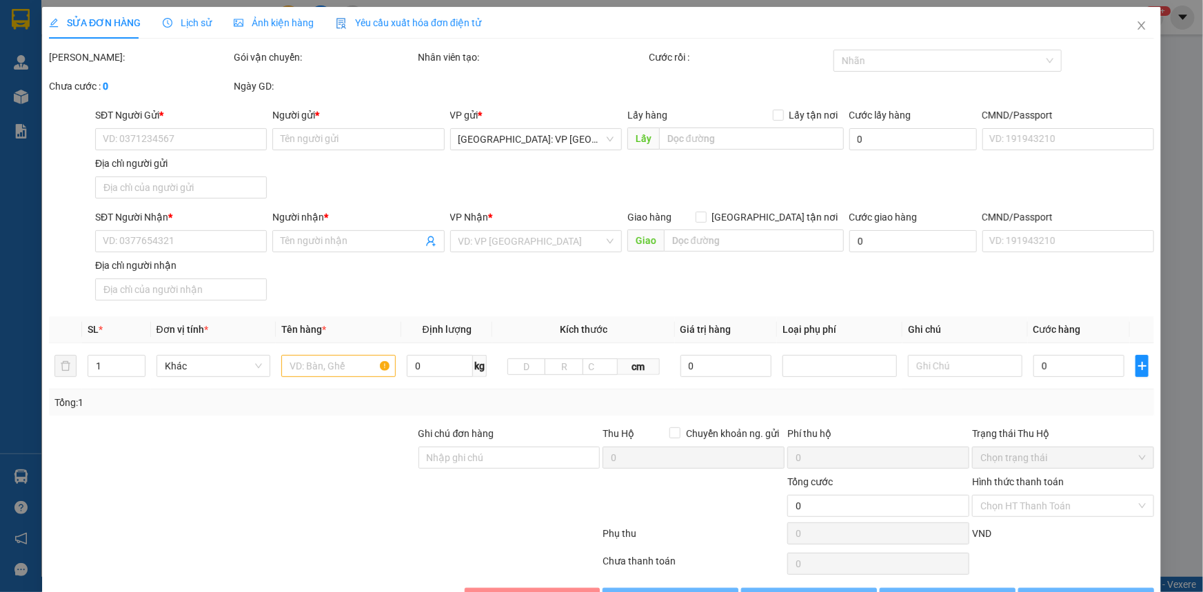
type input "[GEOGRAPHIC_DATA][STREET_ADDRESS], [GEOGRAPHIC_DATA], [GEOGRAPHIC_DATA], [GEOGR…"
type input "Xin Nhẹ Tay Khi Vận Chuyển (Cảm Ơn Nhiều)"
type input "265.000"
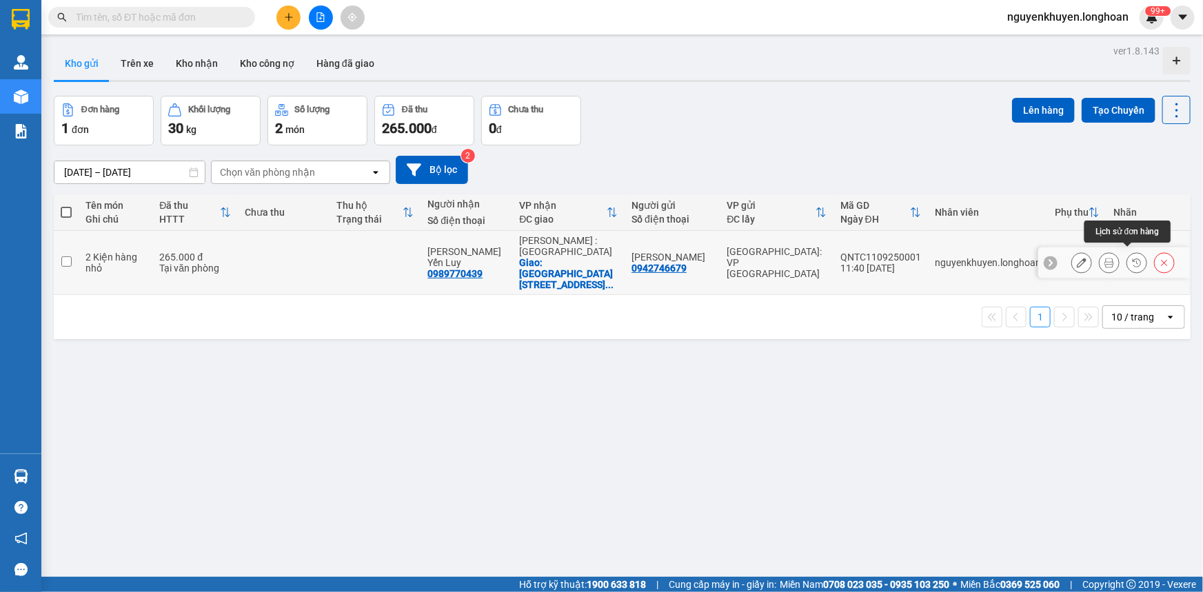
click at [1133, 259] on icon at bounding box center [1137, 263] width 8 height 8
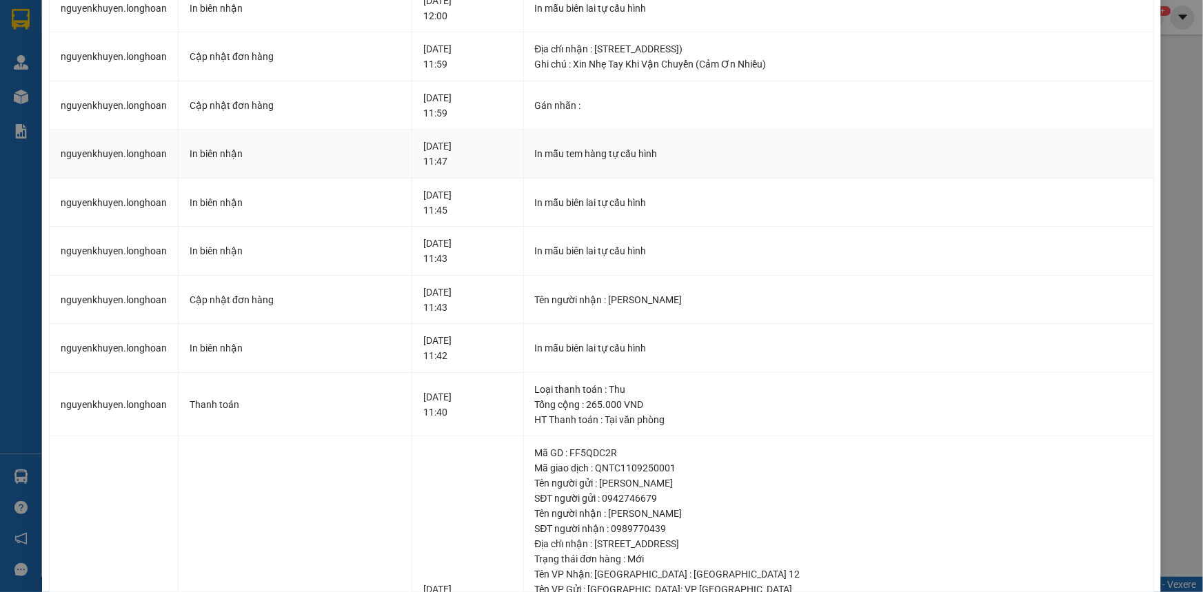
scroll to position [313, 0]
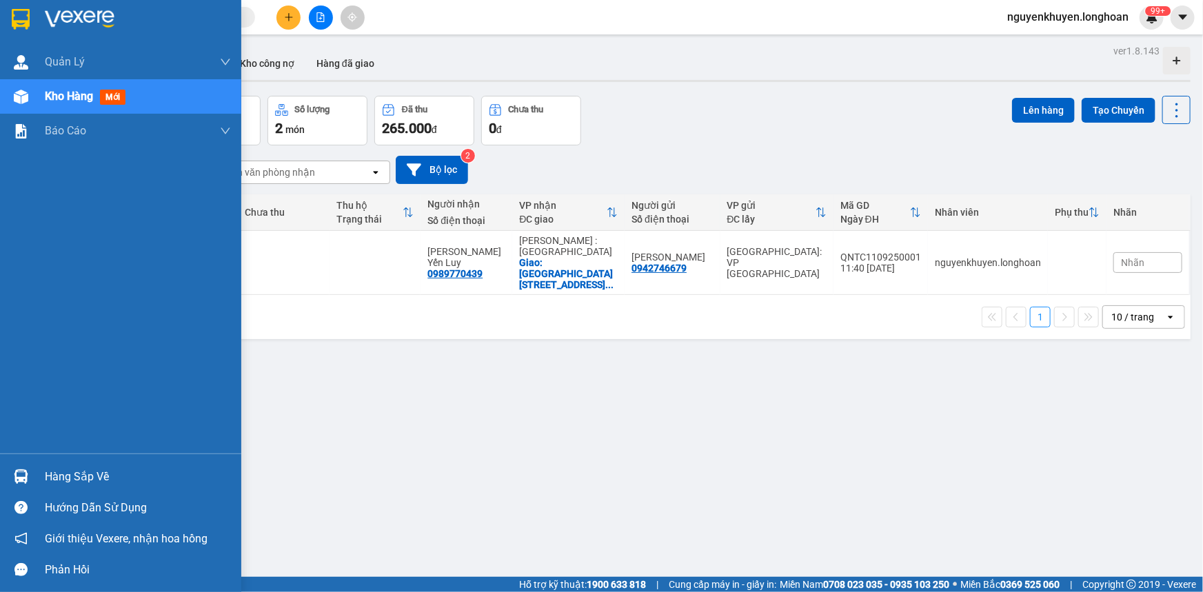
click at [63, 483] on div "Hàng sắp về" at bounding box center [138, 477] width 186 height 21
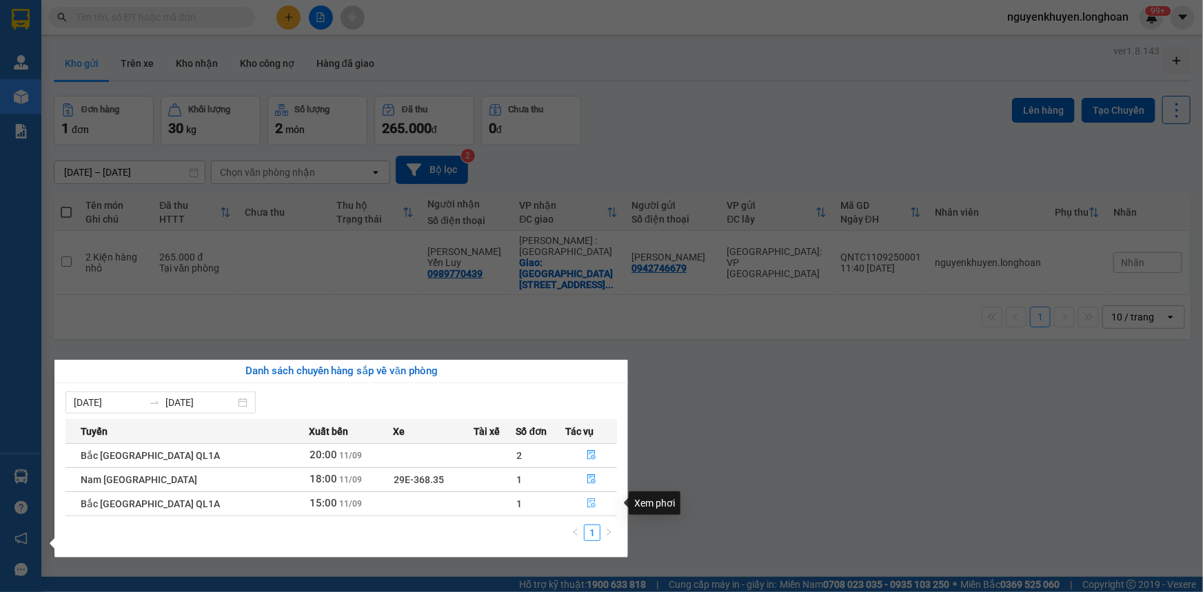
click at [588, 502] on icon "file-done" at bounding box center [592, 504] width 10 height 10
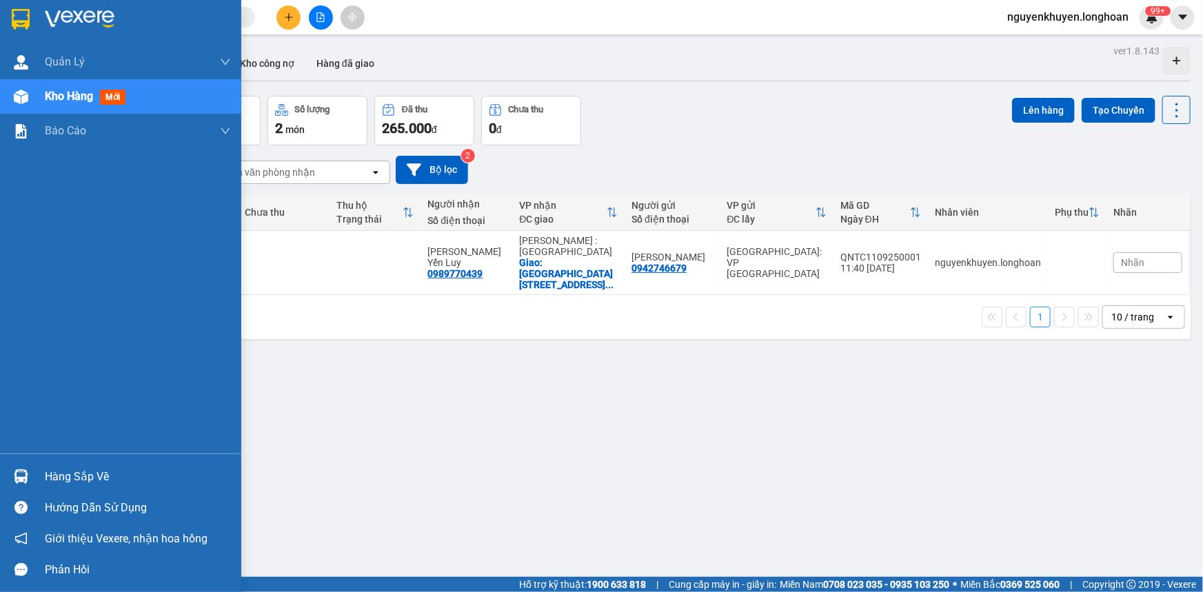
click at [76, 481] on div "Hàng sắp về" at bounding box center [138, 477] width 186 height 21
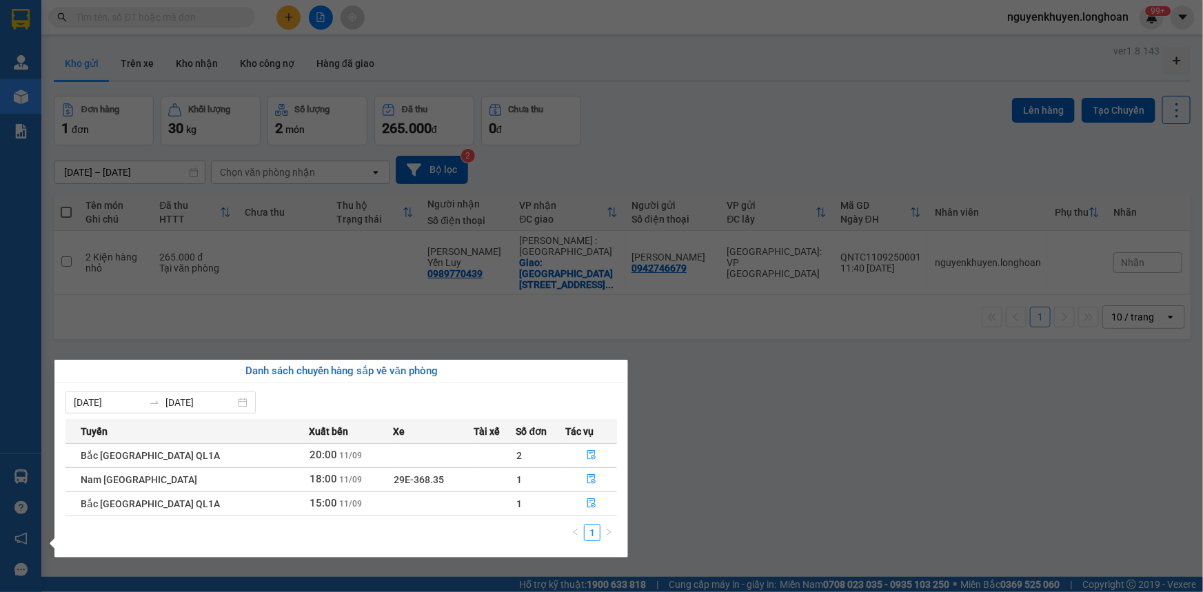
click at [820, 413] on section "Kết quả tìm kiếm ( 0 ) Bộ lọc No Data nguyenkhuyen.longhoan 99+ [PERSON_NAME] l…" at bounding box center [601, 296] width 1203 height 592
